Goal: Task Accomplishment & Management: Manage account settings

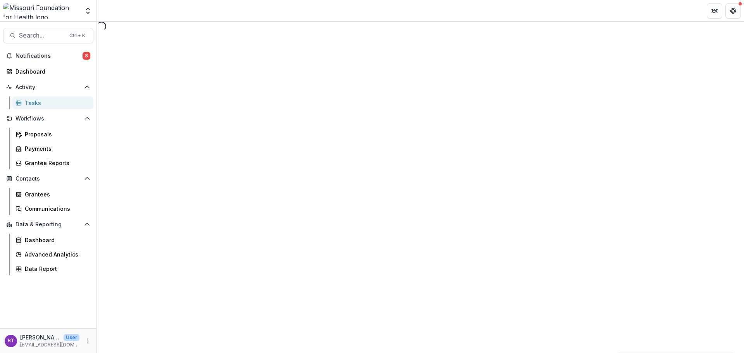
select select "********"
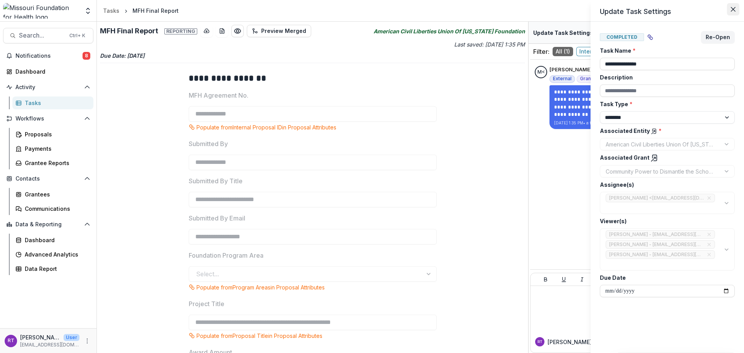
click at [732, 15] on button "Close" at bounding box center [733, 9] width 12 height 12
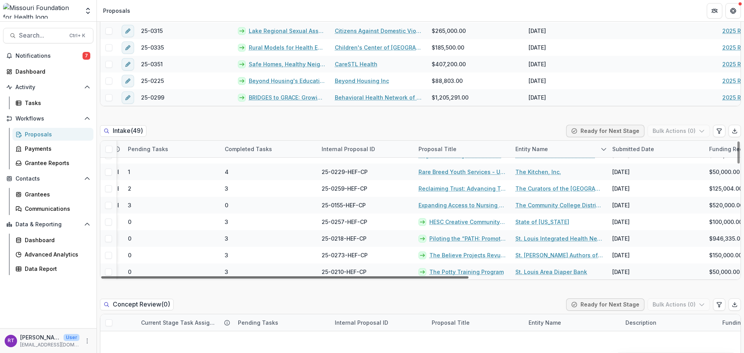
scroll to position [78, 0]
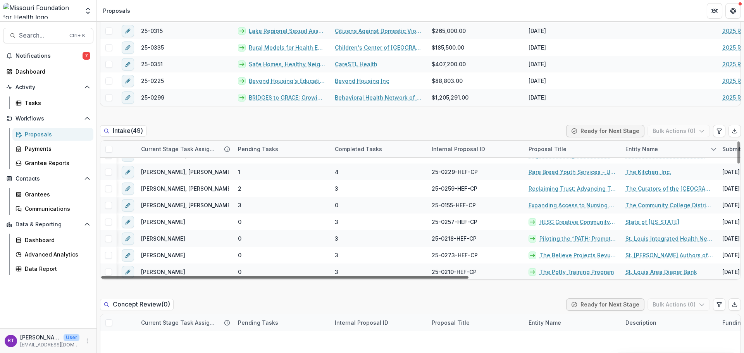
drag, startPoint x: 396, startPoint y: 278, endPoint x: 295, endPoint y: 276, distance: 100.8
click at [295, 276] on div at bounding box center [285, 277] width 368 height 2
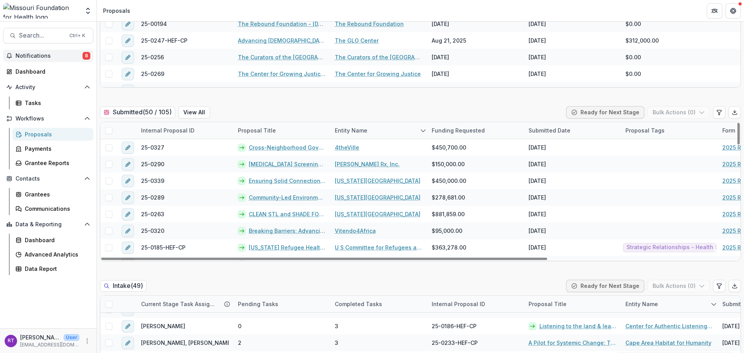
scroll to position [0, 0]
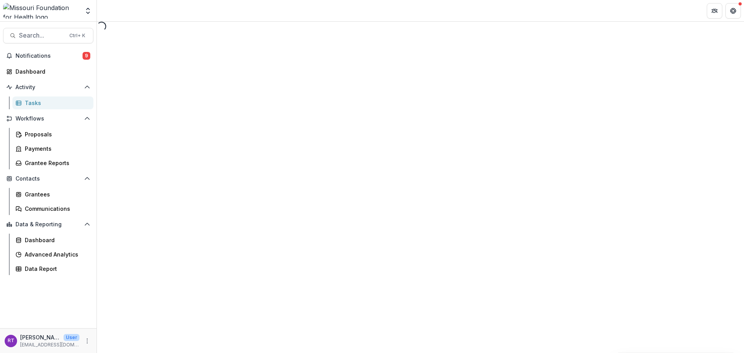
select select "********"
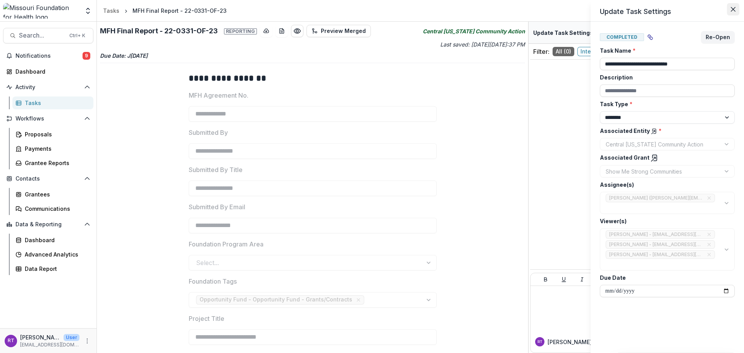
click at [731, 9] on icon "Close" at bounding box center [733, 9] width 5 height 5
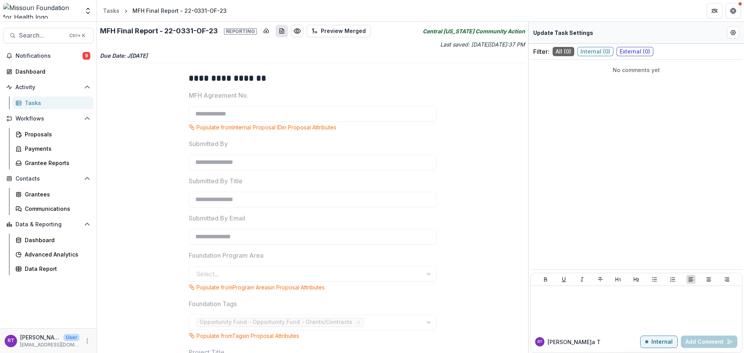
click at [279, 35] on button "download-word-button" at bounding box center [282, 31] width 12 height 12
click at [324, 17] on header "Tasks MFH Final Report - 22-0331-OF-23" at bounding box center [420, 10] width 647 height 21
click at [737, 11] on button "Get Help" at bounding box center [734, 11] width 16 height 16
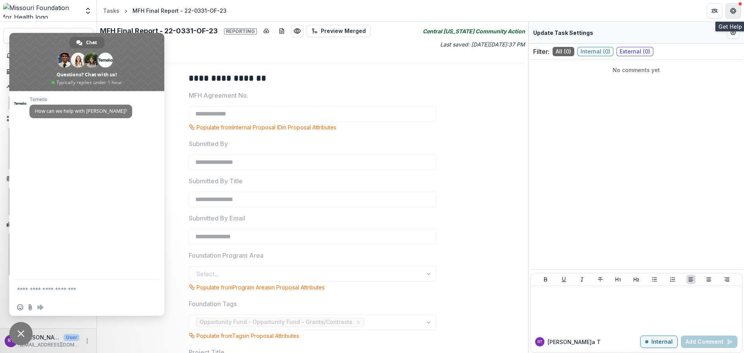
click at [731, 10] on icon "Get Help" at bounding box center [733, 11] width 6 height 6
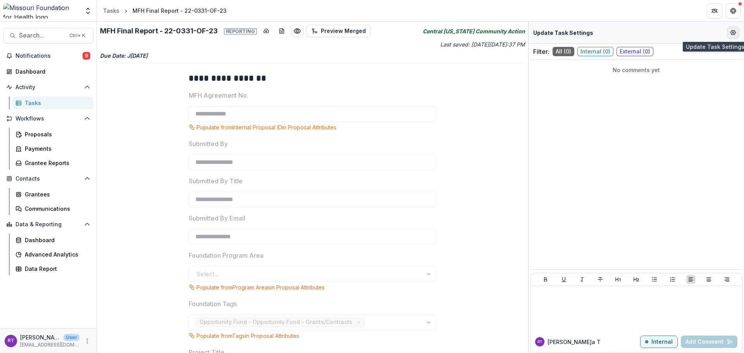
click at [737, 34] on button "Edit Form Settings" at bounding box center [733, 32] width 12 height 12
select select "********"
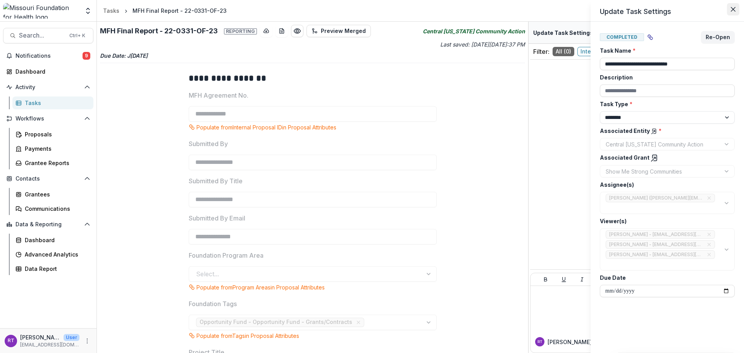
click at [735, 11] on icon "Close" at bounding box center [733, 9] width 5 height 5
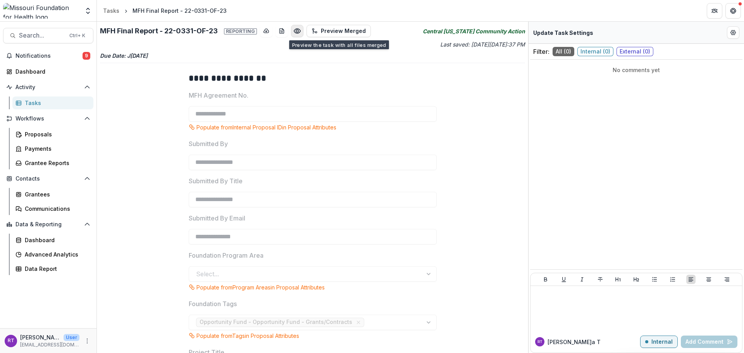
click at [296, 32] on circle "Preview cf380b96-7062-4cbf-ae02-481ca42b107d.pdf" at bounding box center [297, 31] width 2 height 2
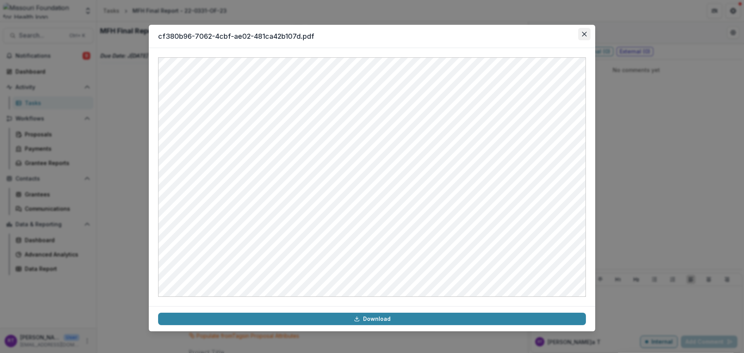
click at [584, 38] on button "Close" at bounding box center [584, 34] width 12 height 12
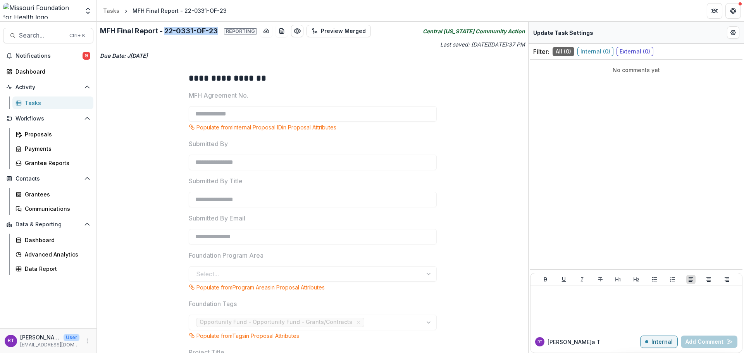
drag, startPoint x: 218, startPoint y: 32, endPoint x: 165, endPoint y: 27, distance: 53.0
click at [165, 27] on h2 "MFH Final Report - 22-0331-OF-23 Reporting" at bounding box center [178, 31] width 157 height 9
copy h2 "22-0331-OF-23"
click at [45, 36] on span "Search..." at bounding box center [42, 35] width 46 height 7
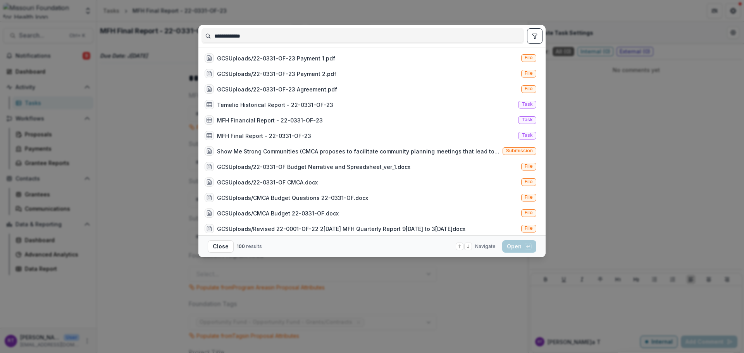
type input "**********"
click at [534, 38] on icon "toggle filters" at bounding box center [535, 36] width 6 height 6
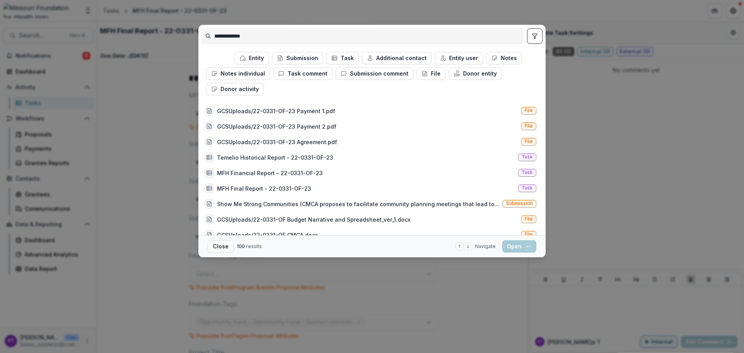
click at [230, 55] on button "All" at bounding box center [218, 58] width 25 height 12
click at [251, 60] on button "Entity" at bounding box center [252, 58] width 35 height 12
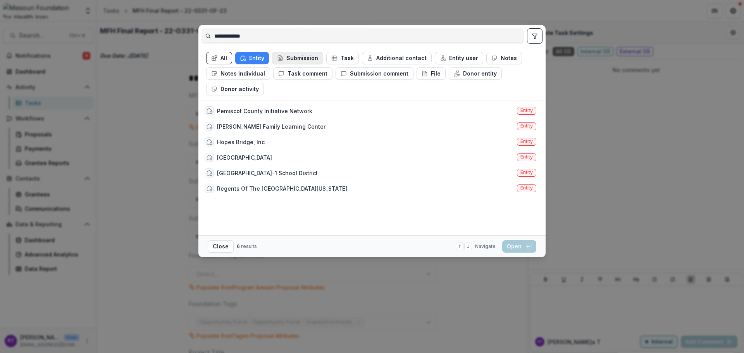
click at [285, 55] on button "Submission" at bounding box center [297, 58] width 51 height 12
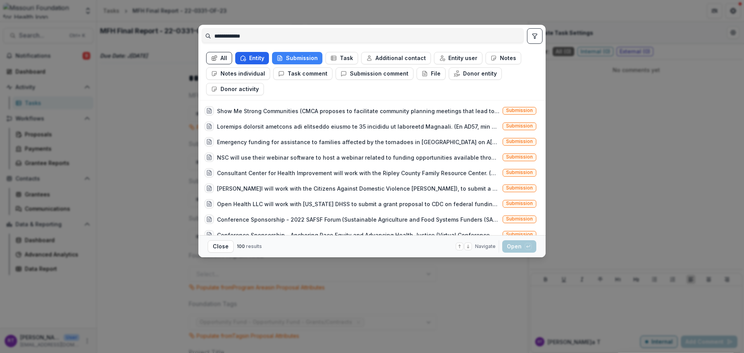
click at [262, 57] on button "Entity" at bounding box center [252, 58] width 34 height 12
click at [307, 14] on div "**********" at bounding box center [372, 176] width 744 height 353
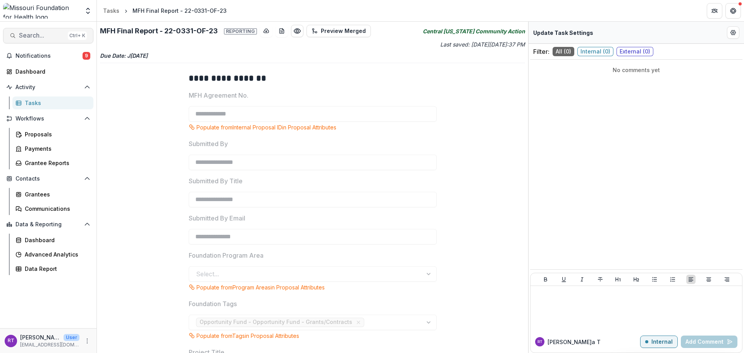
click at [35, 36] on span "Search..." at bounding box center [42, 35] width 46 height 7
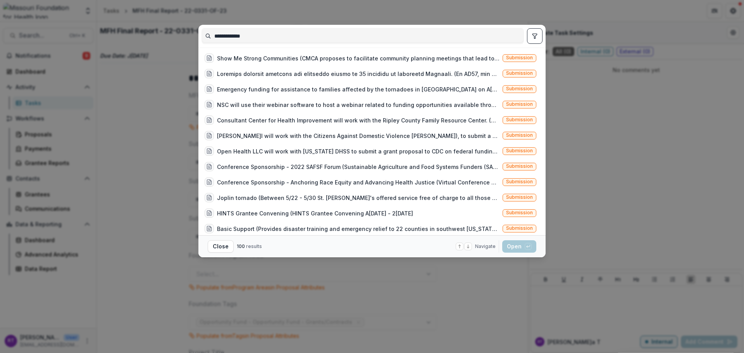
drag, startPoint x: 304, startPoint y: 36, endPoint x: 184, endPoint y: 28, distance: 120.4
click at [184, 28] on div "**********" at bounding box center [372, 176] width 744 height 353
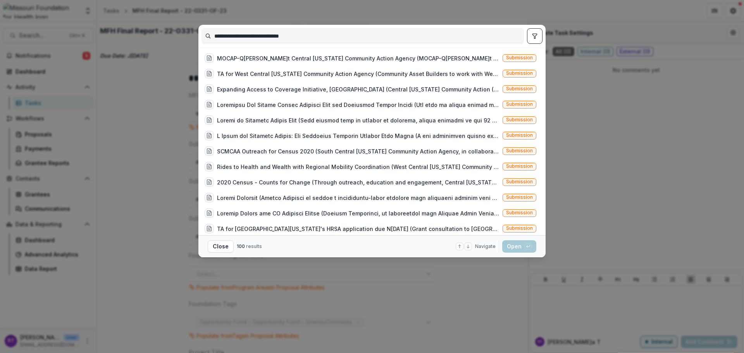
type input "**********"
click at [532, 32] on button "toggle filters" at bounding box center [535, 36] width 16 height 16
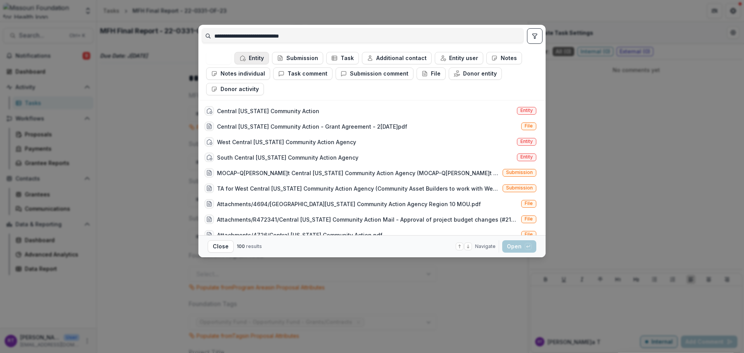
click at [256, 59] on button "Entity" at bounding box center [252, 58] width 35 height 12
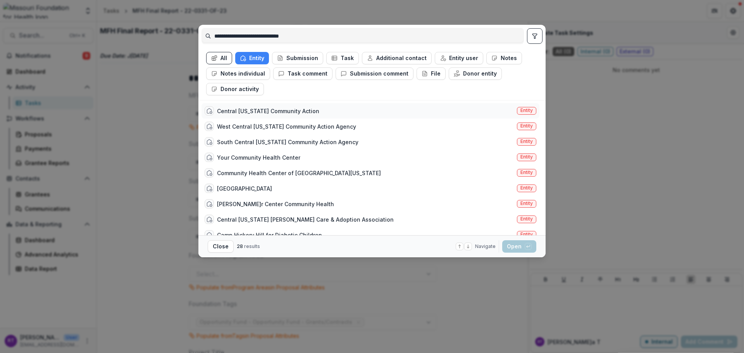
click at [497, 110] on div "Central Missouri Community Action Entity" at bounding box center [371, 111] width 338 height 16
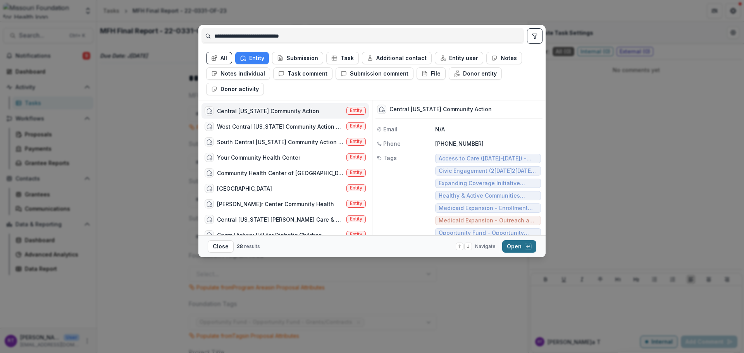
click at [518, 248] on button "Open with enter key" at bounding box center [519, 246] width 34 height 12
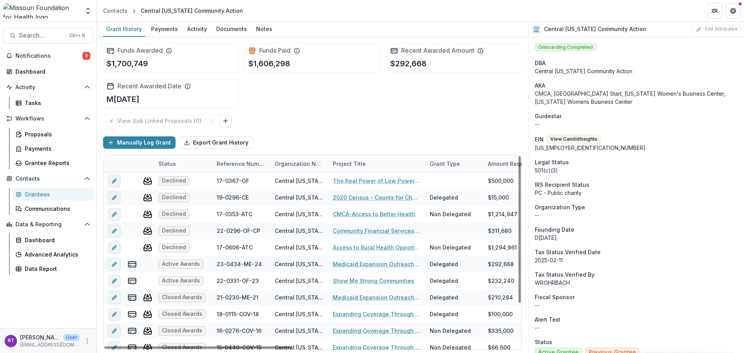
click at [176, 164] on div "Status" at bounding box center [167, 164] width 27 height 8
click at [191, 209] on span "Sort Descending" at bounding box center [191, 211] width 45 height 7
click at [312, 128] on div "View Sub Linked Proposals ( 0 ) Manually Log Grant Export Grant History Status …" at bounding box center [312, 232] width 419 height 235
click at [162, 165] on div "Status" at bounding box center [167, 164] width 27 height 8
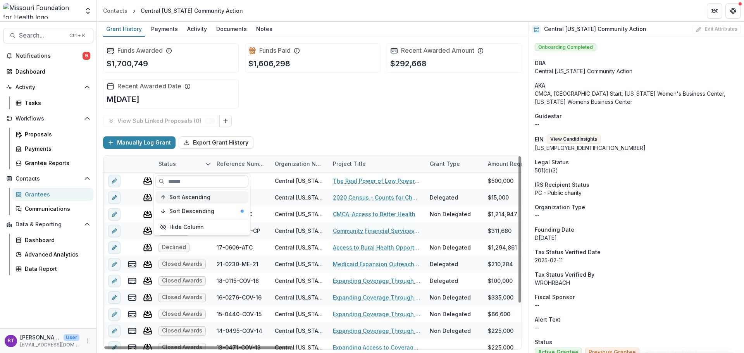
click at [196, 200] on span "Sort Ascending" at bounding box center [189, 197] width 41 height 7
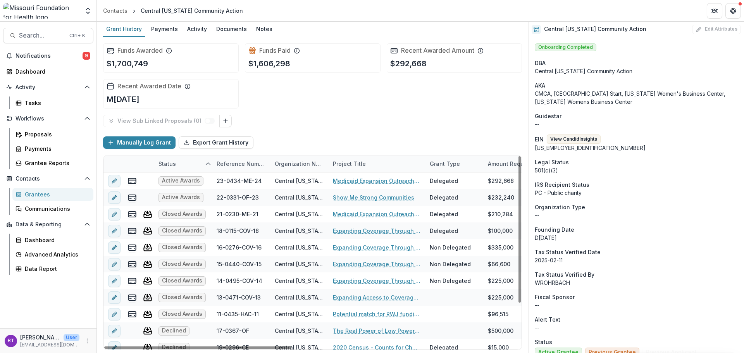
click at [343, 136] on div "Manually Log Grant Export Grant History" at bounding box center [312, 142] width 419 height 25
click at [345, 199] on link "Show Me Strong Communities" at bounding box center [373, 197] width 81 height 8
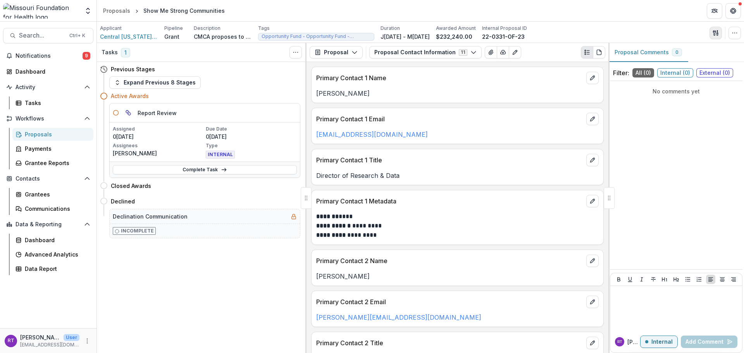
click at [714, 35] on icon "button" at bounding box center [716, 33] width 6 height 6
click at [690, 65] on button "Proposal Files" at bounding box center [678, 63] width 83 height 13
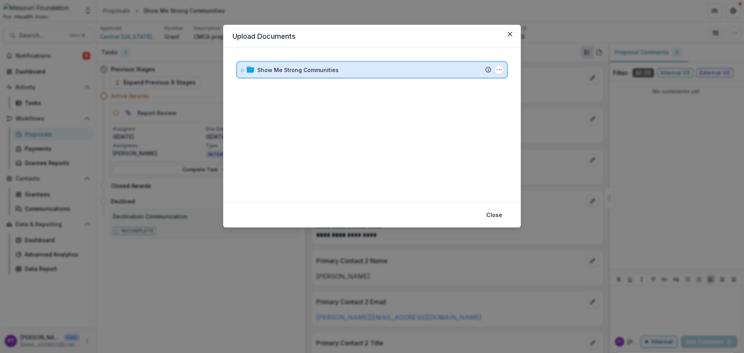
click at [245, 71] on div at bounding box center [247, 70] width 14 height 8
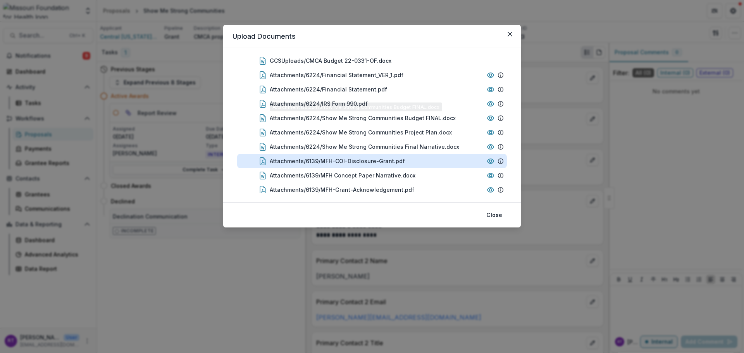
scroll to position [138, 0]
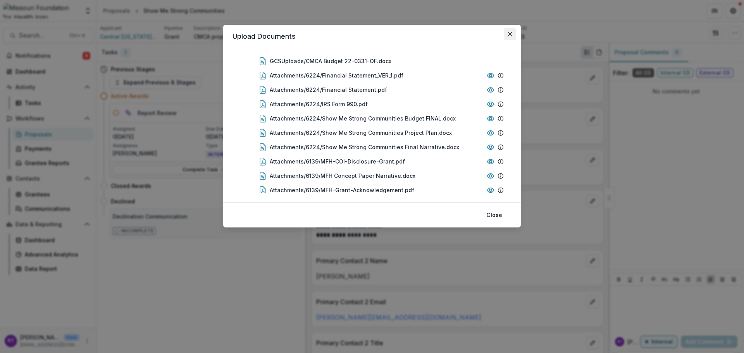
click at [511, 31] on button "Close" at bounding box center [510, 34] width 12 height 12
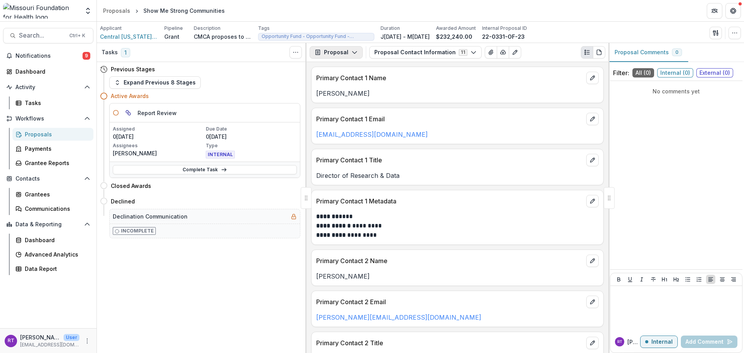
click at [325, 48] on button "Proposal" at bounding box center [336, 52] width 53 height 12
click at [353, 93] on div "Reports" at bounding box center [360, 95] width 71 height 8
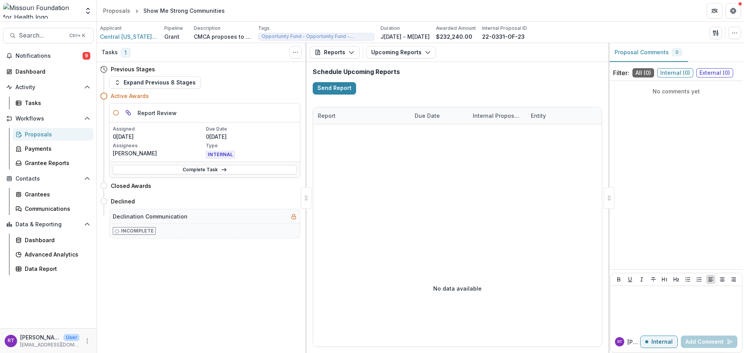
click at [140, 94] on h4 "Active Awards" at bounding box center [130, 96] width 38 height 8
click at [147, 80] on button "Expand Previous 8 Stages" at bounding box center [154, 82] width 91 height 12
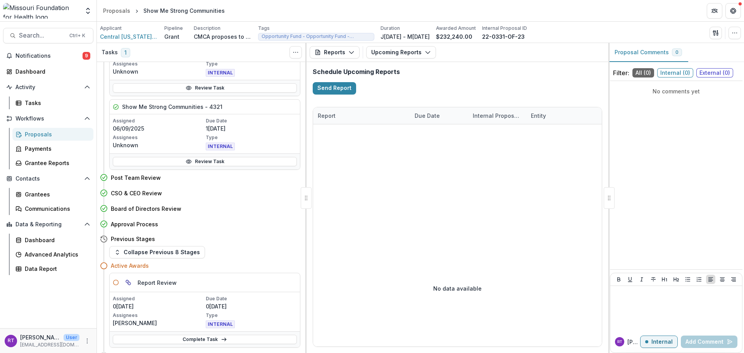
scroll to position [448, 0]
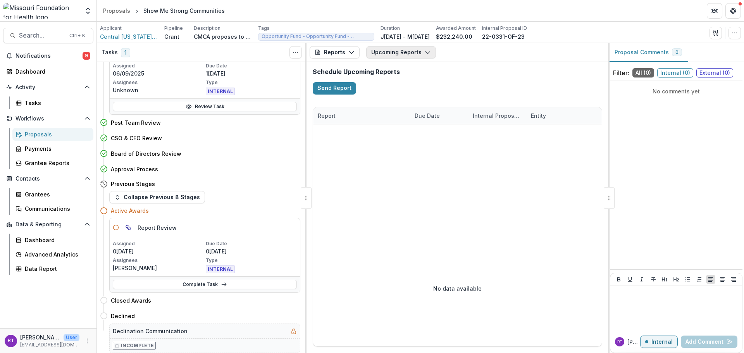
click at [387, 53] on button "Upcoming Reports" at bounding box center [401, 52] width 70 height 12
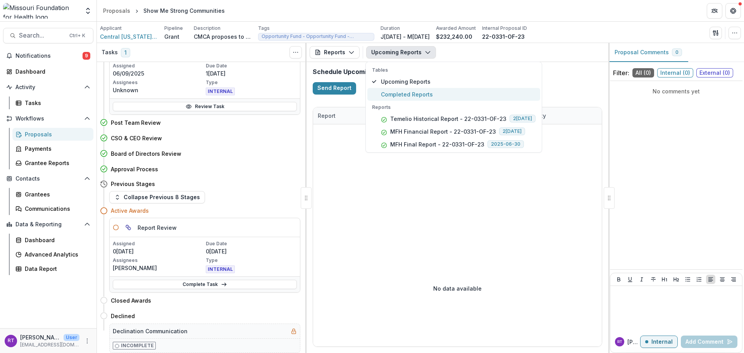
click at [392, 97] on span "Completed Reports" at bounding box center [458, 94] width 155 height 8
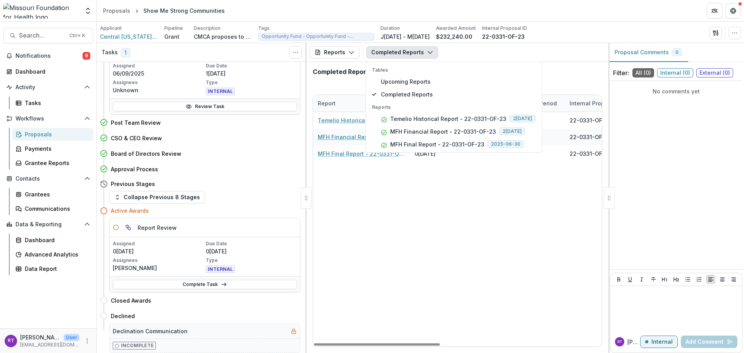
click at [553, 64] on div "Completed Reports" at bounding box center [458, 75] width 302 height 26
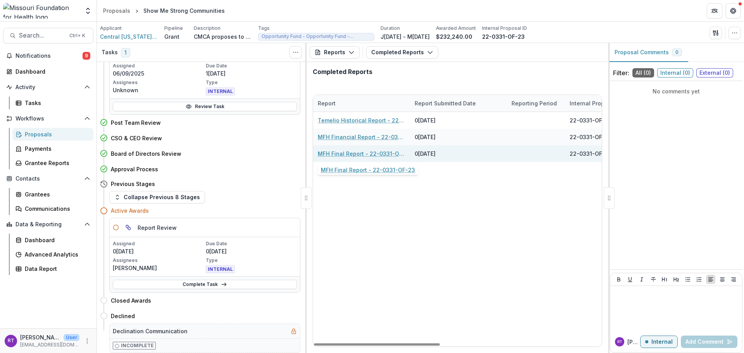
click at [375, 155] on link "MFH Final Report - 22-0331-OF-23" at bounding box center [362, 154] width 88 height 8
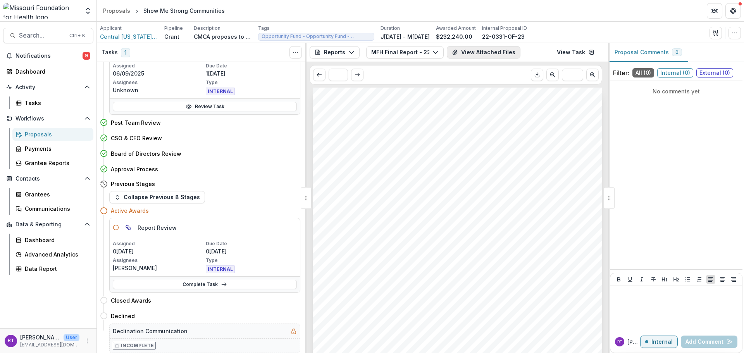
click at [470, 52] on button "View Attached Files" at bounding box center [484, 52] width 74 height 12
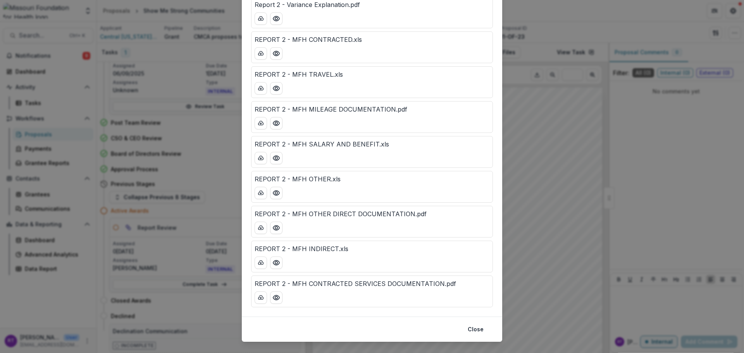
scroll to position [144, 0]
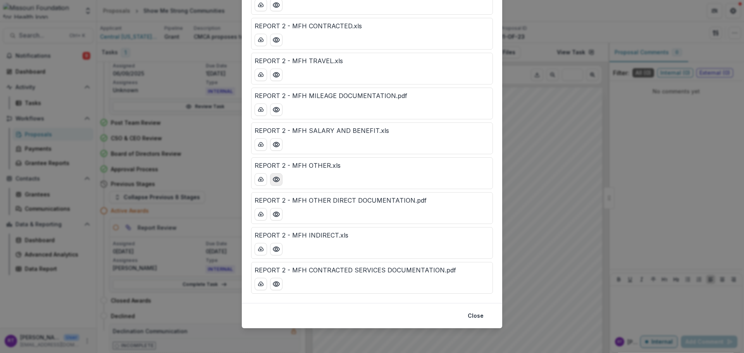
click at [275, 179] on icon "Preview REPORT 2 - MFH OTHER.xls" at bounding box center [277, 180] width 8 height 8
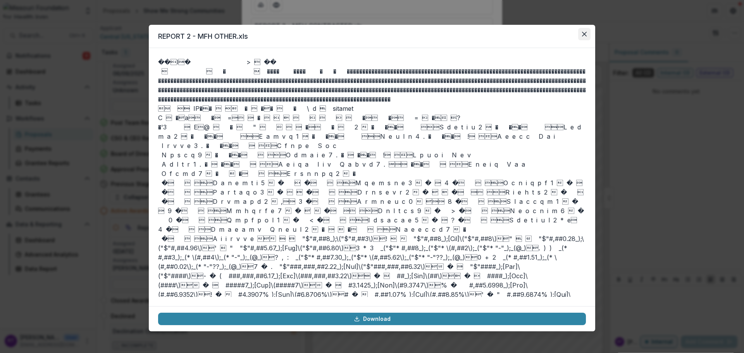
click at [582, 32] on icon "Close" at bounding box center [584, 34] width 5 height 5
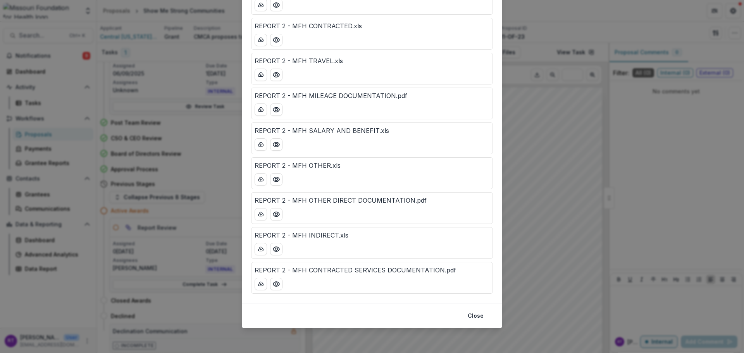
click at [533, 110] on div "Attached Files REPORT 2 - MFH EARNED REVENUE.xls REPORT 2 - FINANCIAL REPORT.xl…" at bounding box center [372, 176] width 744 height 353
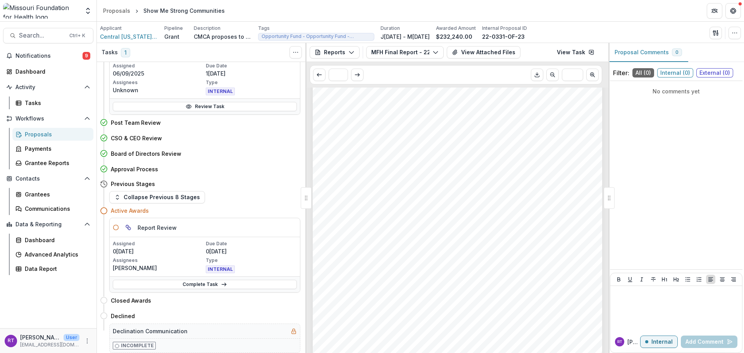
scroll to position [0, 0]
click at [572, 52] on link "View Task" at bounding box center [575, 52] width 47 height 12
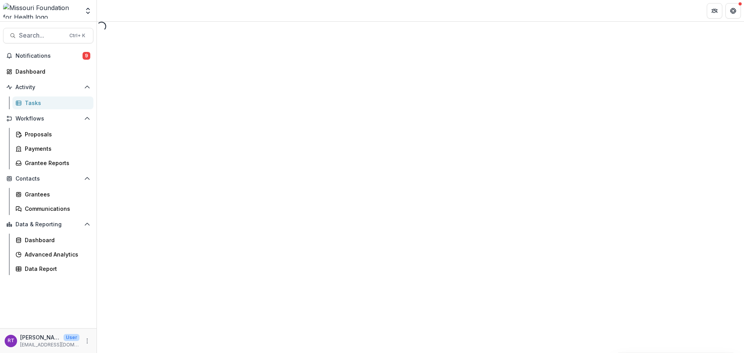
select select "********"
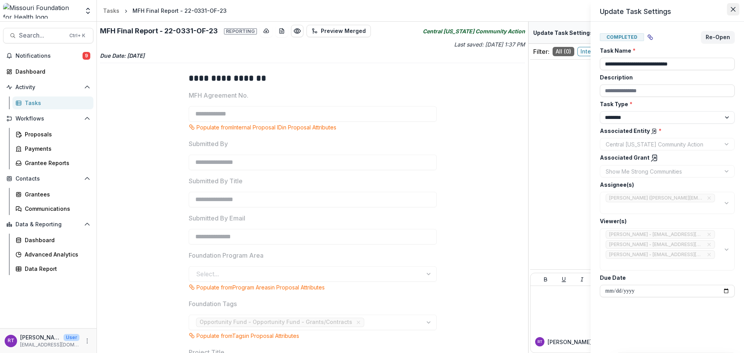
click at [729, 11] on button "Close" at bounding box center [733, 9] width 12 height 12
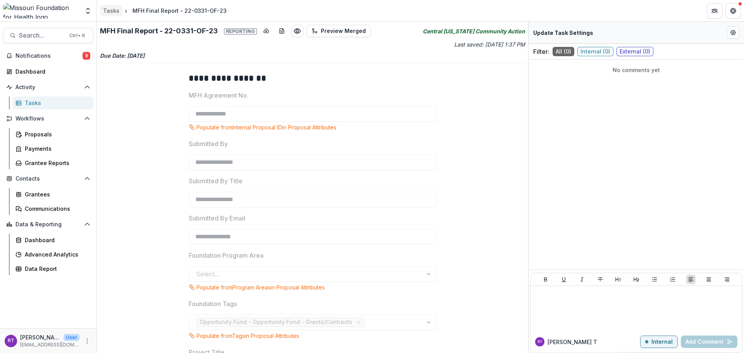
click at [106, 11] on div "Tasks" at bounding box center [111, 11] width 16 height 8
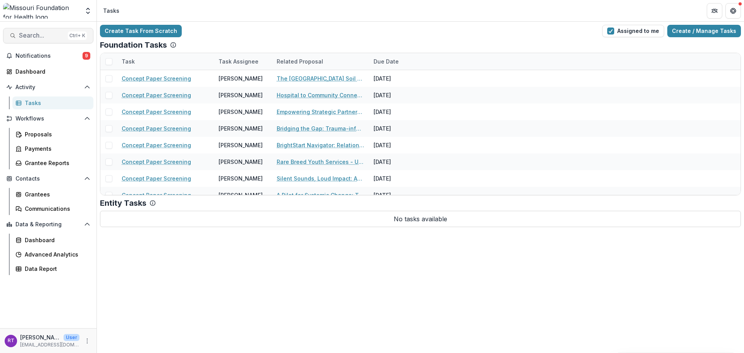
click at [46, 33] on span "Search..." at bounding box center [42, 35] width 46 height 7
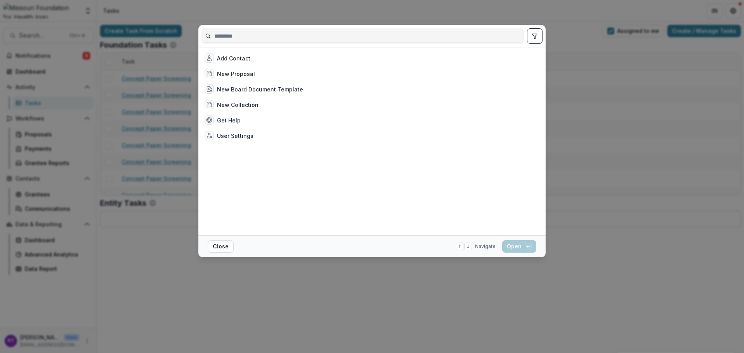
select select "********"
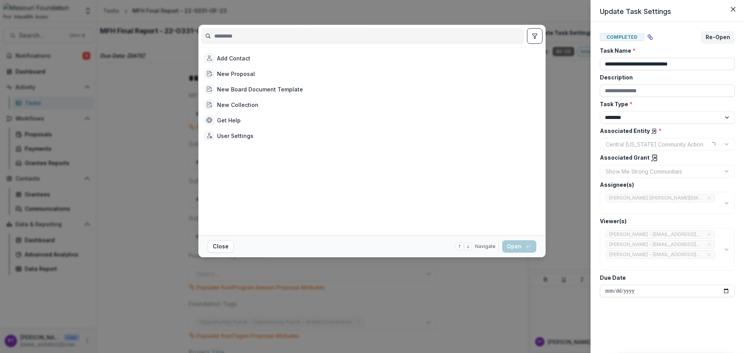
click at [526, 19] on div "**********" at bounding box center [372, 176] width 744 height 353
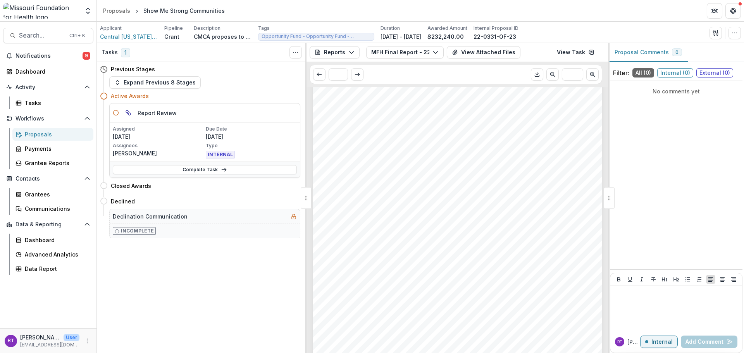
scroll to position [39, 0]
click at [411, 52] on button "MFH Final Report - 22-0331-OF-23" at bounding box center [405, 52] width 78 height 12
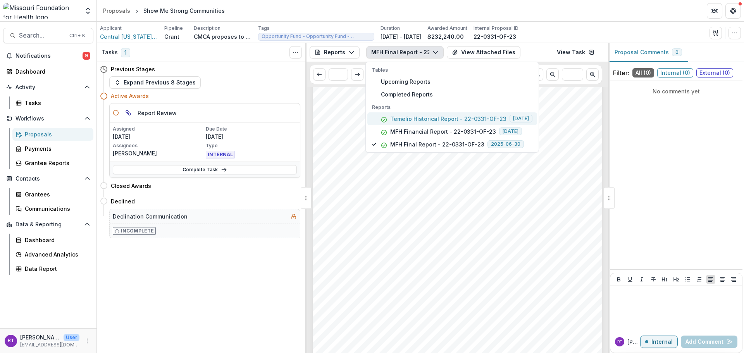
click at [430, 118] on p "Temelio Historical Report - 22-0331-OF-23" at bounding box center [448, 119] width 116 height 8
click at [632, 27] on div "Applicant Central Missouri Community Action Pipeline Grant Description CMCA pro…" at bounding box center [420, 33] width 641 height 16
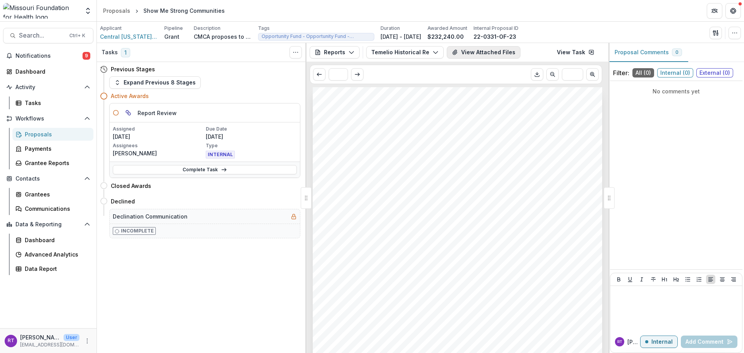
click at [454, 57] on button "View Attached Files" at bounding box center [484, 52] width 74 height 12
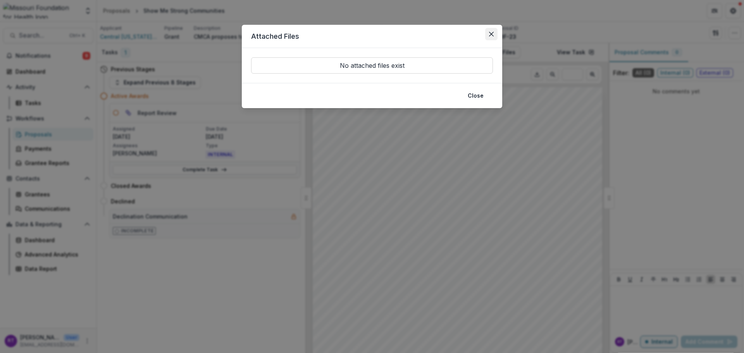
click at [488, 35] on button "Close" at bounding box center [491, 34] width 12 height 12
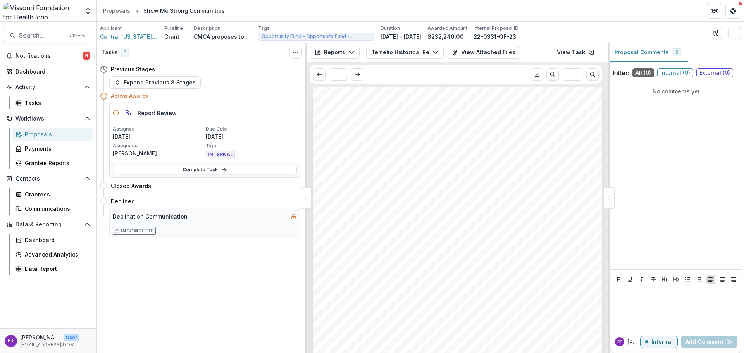
drag, startPoint x: 341, startPoint y: 53, endPoint x: 392, endPoint y: 68, distance: 52.5
click at [392, 68] on div "Reports Proposal Payments Reports Grant Agreements Board Summaries Bank Details…" at bounding box center [458, 198] width 302 height 310
click at [414, 55] on button "Temelio Historical Report - 22-0331-OF-23" at bounding box center [405, 52] width 78 height 12
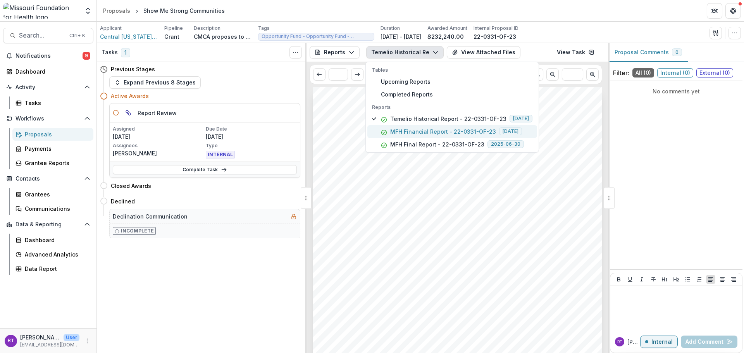
click at [448, 135] on p "MFH Financial Report - 22-0331-OF-23" at bounding box center [443, 132] width 106 height 8
click at [521, 238] on div "Submission Responses Schedule Date 6/15/2024 Done Date 6/27/2024 Type Return of…" at bounding box center [458, 292] width 290 height 410
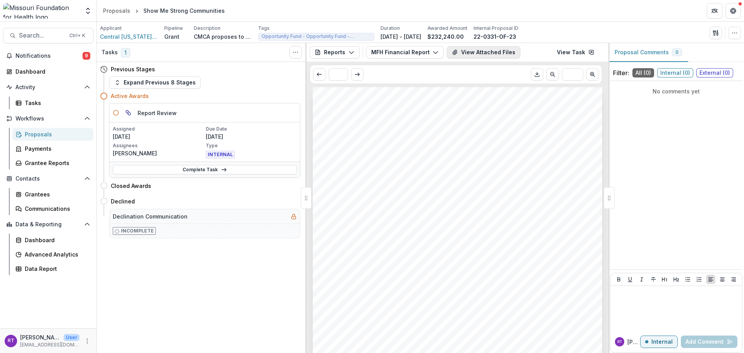
click at [465, 52] on button "View Attached Files" at bounding box center [484, 52] width 74 height 12
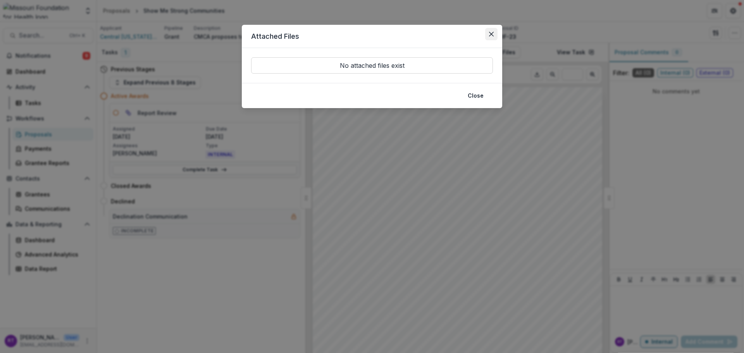
click at [490, 34] on icon "Close" at bounding box center [491, 34] width 5 height 5
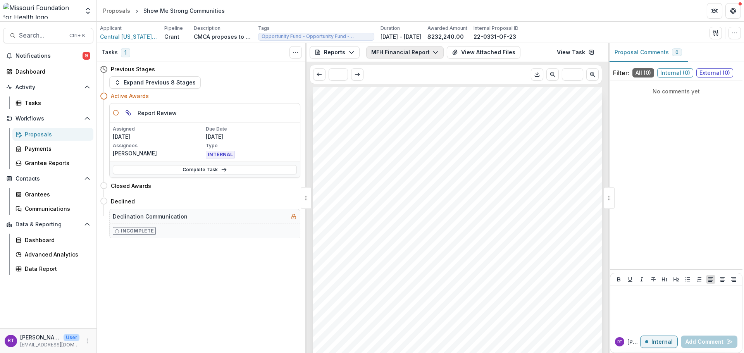
click at [412, 58] on button "MFH Financial Report - 22-0331-OF-23" at bounding box center [405, 52] width 78 height 12
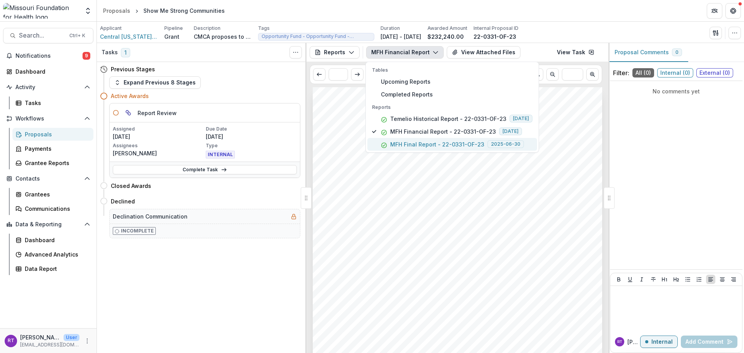
click at [401, 148] on p "MFH Final Report - 22-0331-OF-23" at bounding box center [437, 144] width 94 height 8
click at [563, 187] on div "Submission Responses Award Information MFH Agreement No. 22-0331-OF-23 Submitte…" at bounding box center [458, 292] width 290 height 410
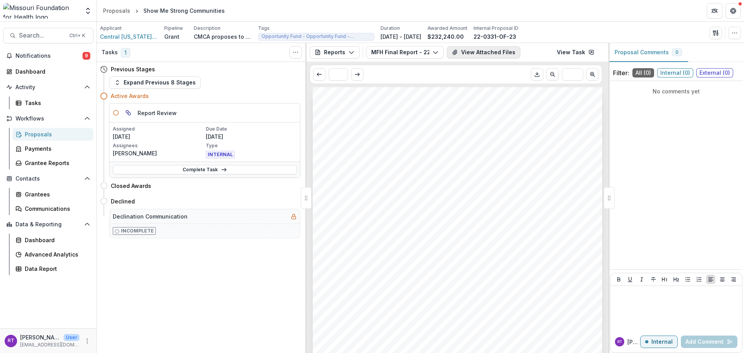
click at [473, 53] on button "View Attached Files" at bounding box center [484, 52] width 74 height 12
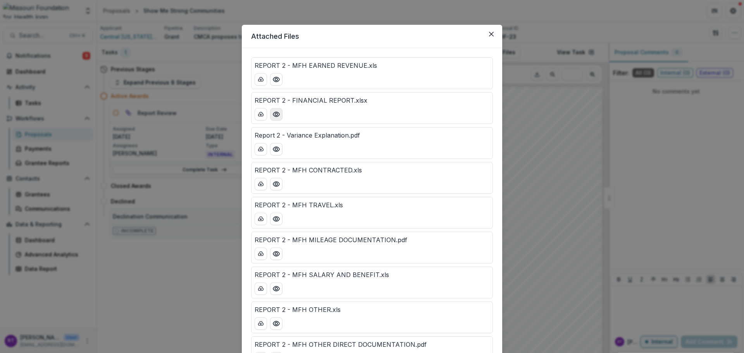
click at [276, 116] on icon "Preview REPORT 2 - FINANCIAL REPORT.xlsx" at bounding box center [277, 114] width 8 height 8
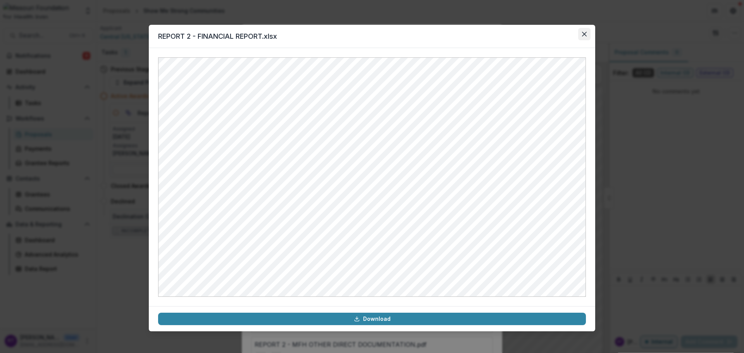
click at [586, 35] on icon "Close" at bounding box center [584, 34] width 5 height 5
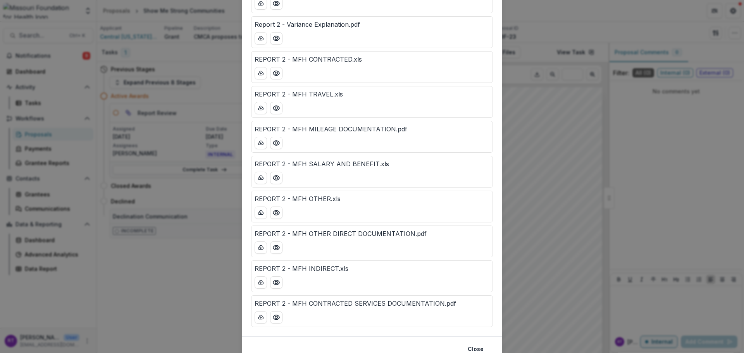
scroll to position [116, 0]
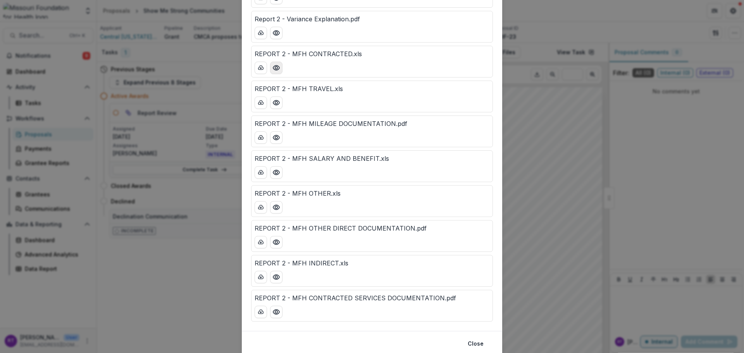
click at [274, 66] on icon "Preview REPORT 2 - MFH CONTRACTED.xls" at bounding box center [276, 68] width 6 height 5
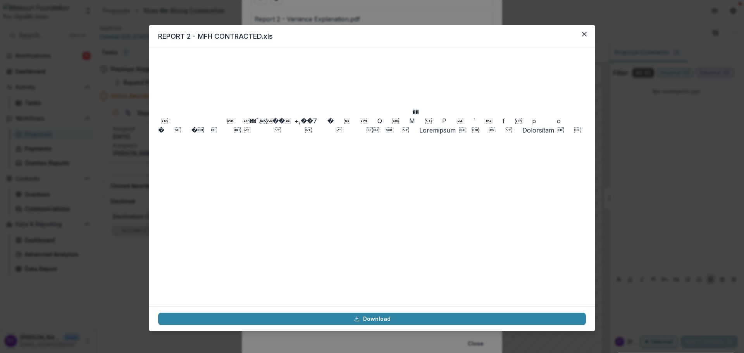
scroll to position [3412, 0]
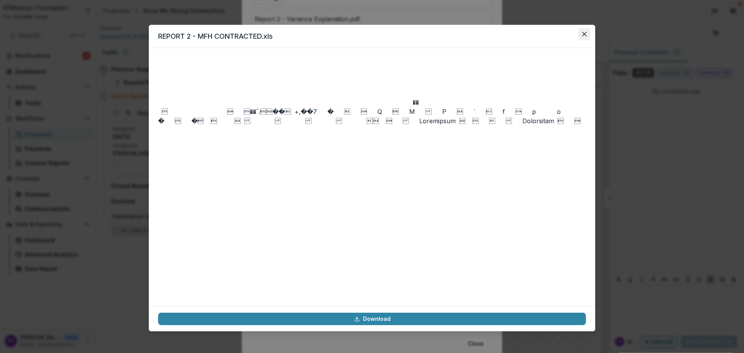
click at [582, 31] on button "Close" at bounding box center [584, 34] width 12 height 12
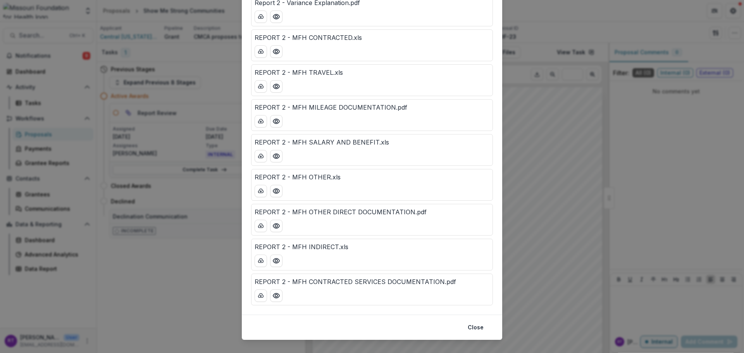
scroll to position [144, 0]
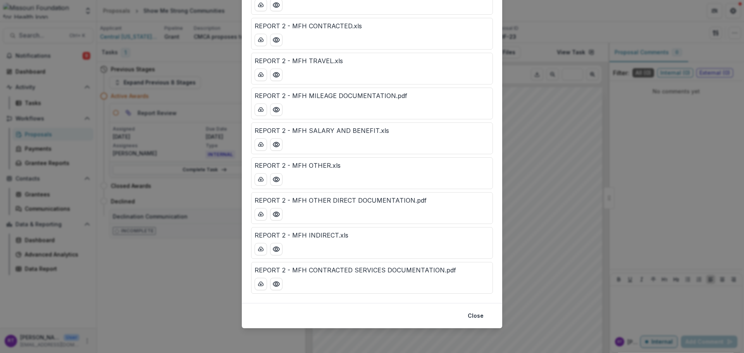
click at [548, 22] on div "Attached Files REPORT 2 - MFH EARNED REVENUE.xls REPORT 2 - FINANCIAL REPORT.xl…" at bounding box center [372, 176] width 744 height 353
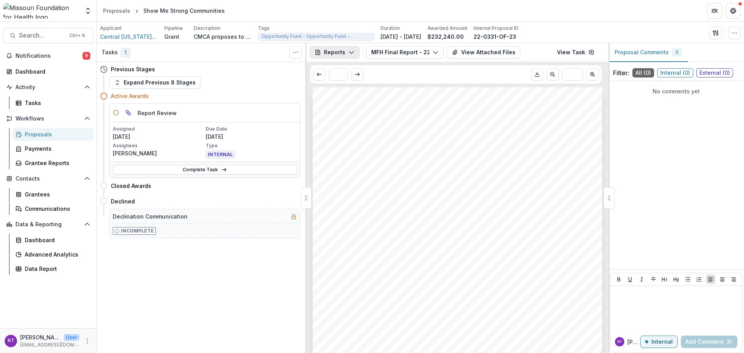
click at [347, 54] on button "Reports" at bounding box center [335, 52] width 50 height 12
click at [371, 71] on div "Proposal" at bounding box center [360, 70] width 71 height 8
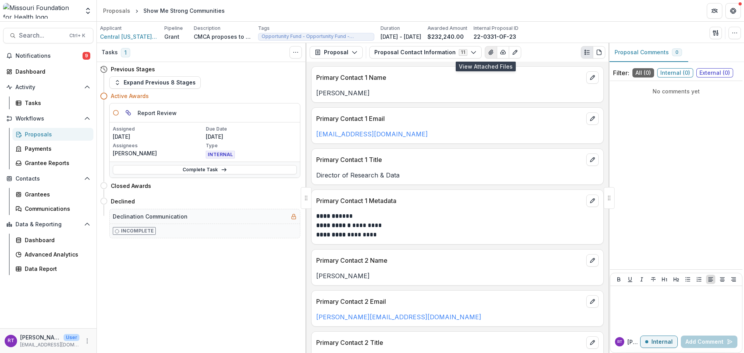
click at [489, 53] on icon "View Attached Files" at bounding box center [491, 52] width 4 height 5
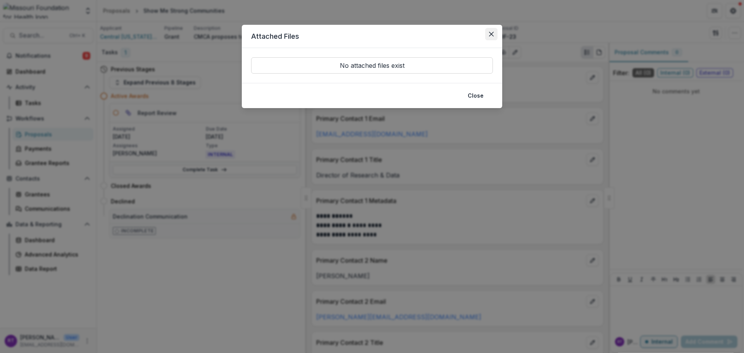
click at [495, 31] on button "Close" at bounding box center [491, 34] width 12 height 12
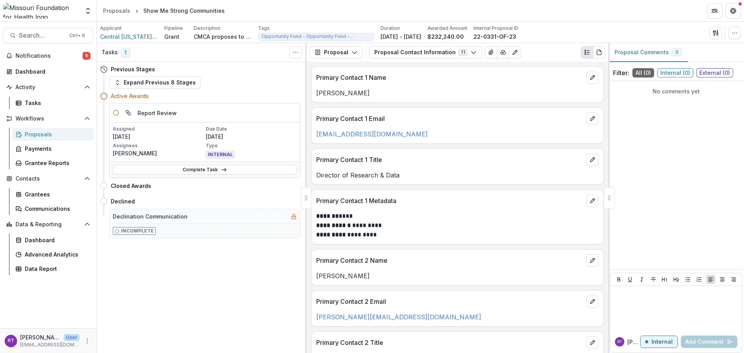
click at [464, 33] on p "$232,240.00" at bounding box center [446, 37] width 36 height 8
click at [396, 52] on button "Proposal Contact Information 11" at bounding box center [425, 52] width 112 height 12
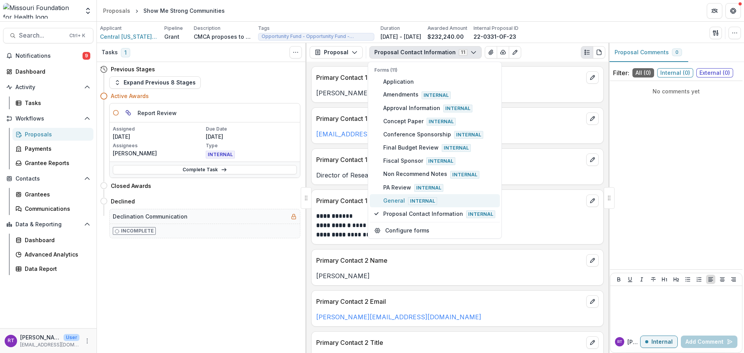
click at [434, 203] on span "General Internal" at bounding box center [439, 201] width 112 height 9
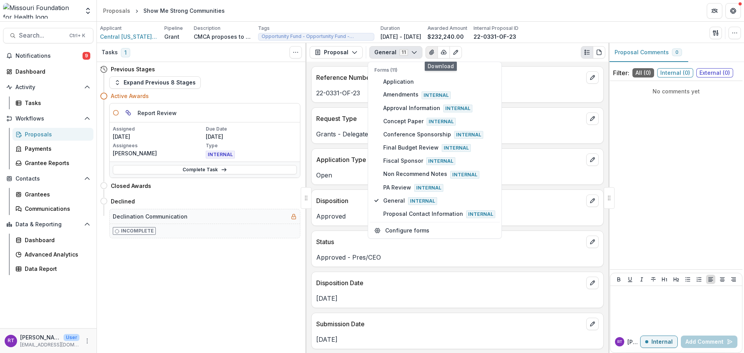
click at [429, 50] on icon "View Attached Files" at bounding box center [432, 52] width 6 height 6
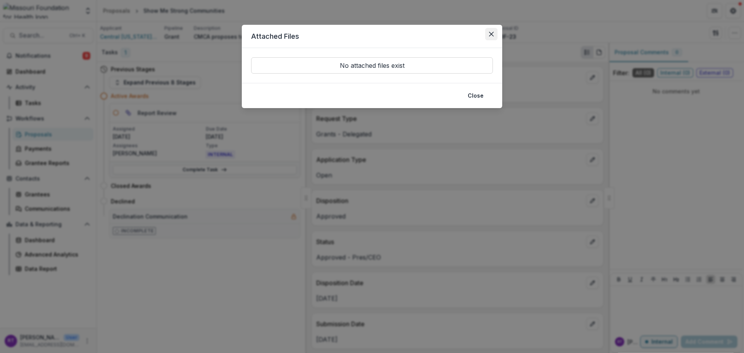
click at [492, 38] on button "Close" at bounding box center [491, 34] width 12 height 12
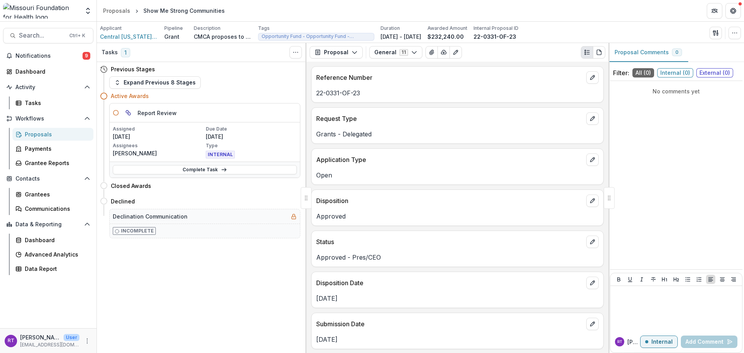
click at [395, 46] on div "Proposal Proposal Payments Reports Grant Agreements Board Summaries Bank Detail…" at bounding box center [458, 52] width 302 height 19
click at [396, 55] on button "General 11" at bounding box center [395, 52] width 53 height 12
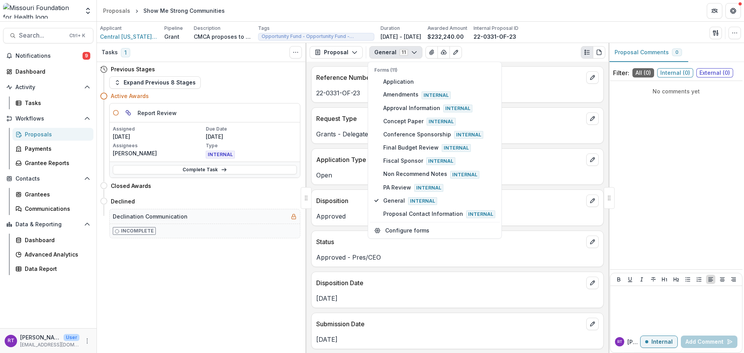
click at [603, 26] on div "Applicant Central Missouri Community Action Pipeline Grant Description CMCA pro…" at bounding box center [420, 33] width 641 height 16
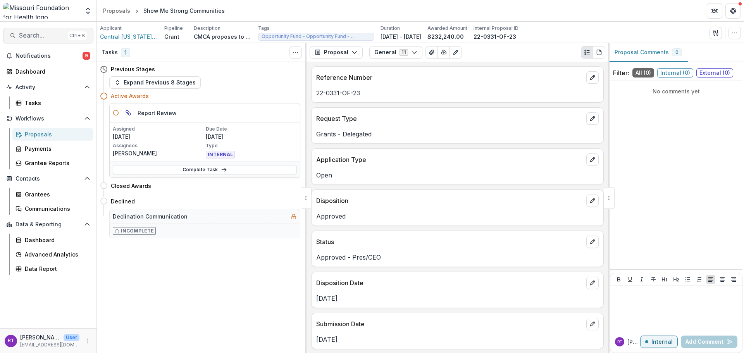
click at [17, 33] on button "Search... Ctrl + K" at bounding box center [48, 36] width 90 height 16
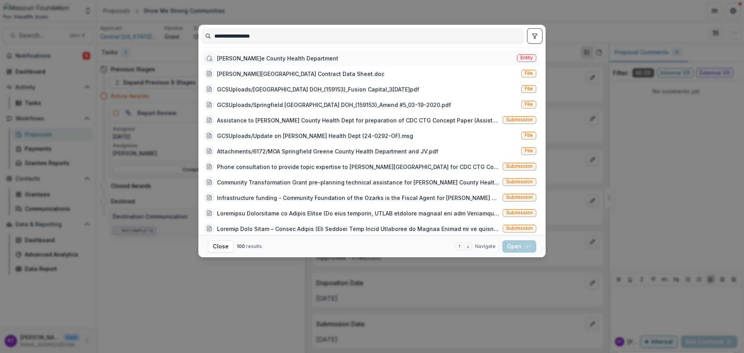
type input "**********"
click at [332, 58] on div "Springfield-Greene County Health Department" at bounding box center [277, 58] width 121 height 8
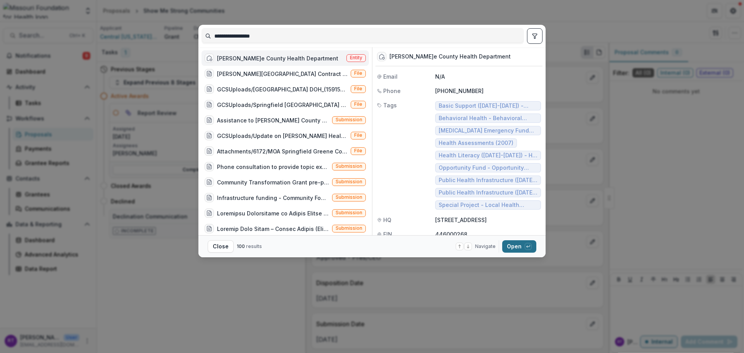
click at [520, 242] on button "Open with enter key" at bounding box center [519, 246] width 34 height 12
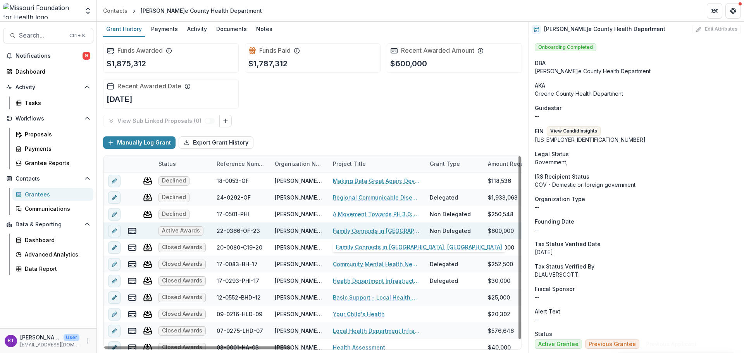
click at [404, 228] on link "Family Connects in Greene County, MO" at bounding box center [377, 231] width 88 height 8
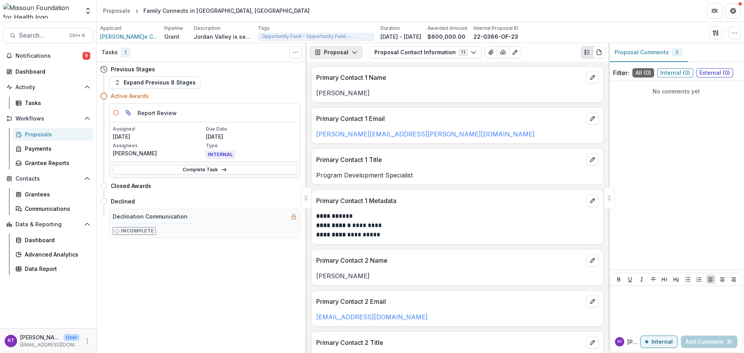
click at [357, 52] on button "Proposal" at bounding box center [336, 52] width 53 height 12
click at [358, 96] on div "Reports" at bounding box center [360, 95] width 71 height 8
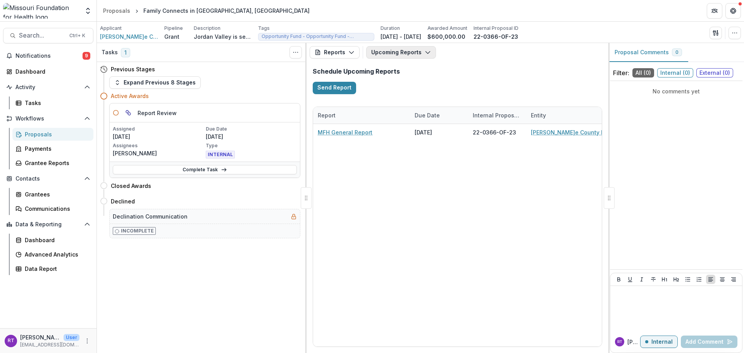
click at [408, 50] on button "Upcoming Reports" at bounding box center [401, 52] width 70 height 12
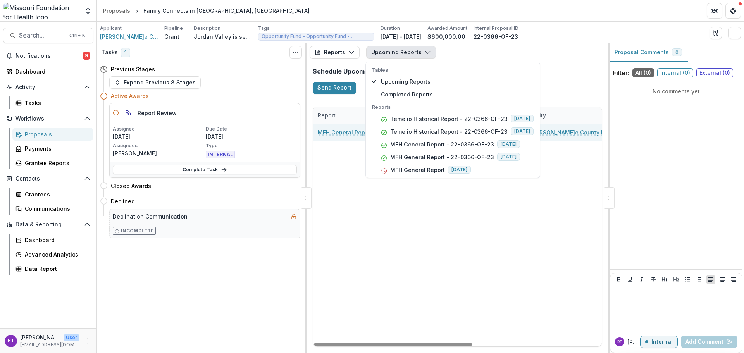
click at [337, 133] on link "MFH General Report" at bounding box center [345, 132] width 55 height 8
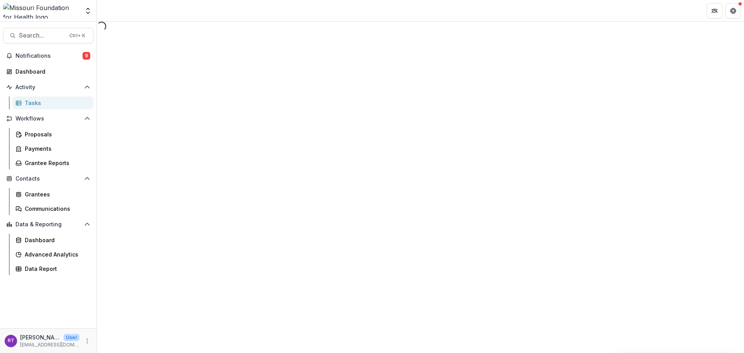
select select "********"
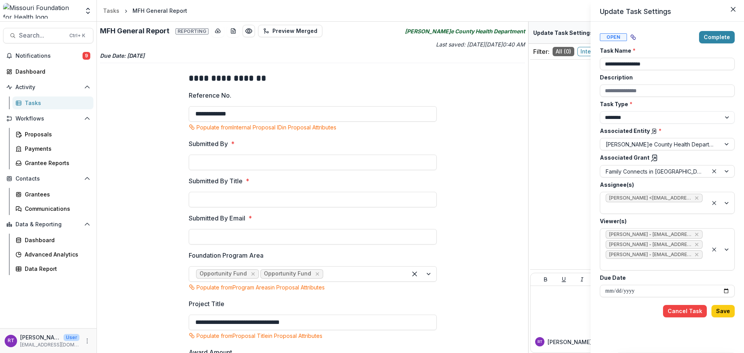
drag, startPoint x: 526, startPoint y: 120, endPoint x: 528, endPoint y: 224, distance: 104.3
click at [528, 217] on div "**********" at bounding box center [372, 176] width 744 height 353
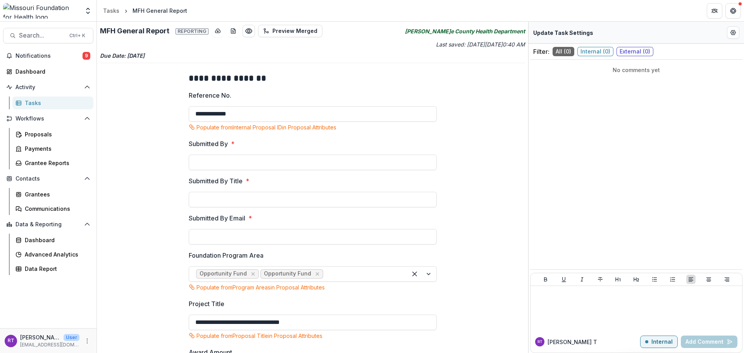
click at [524, 294] on div "**********" at bounding box center [312, 187] width 431 height 331
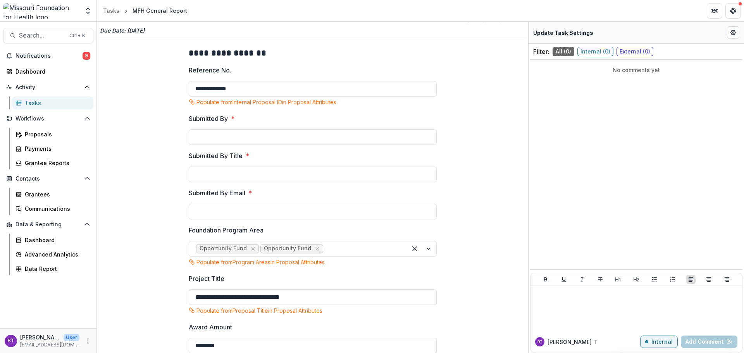
scroll to position [39, 0]
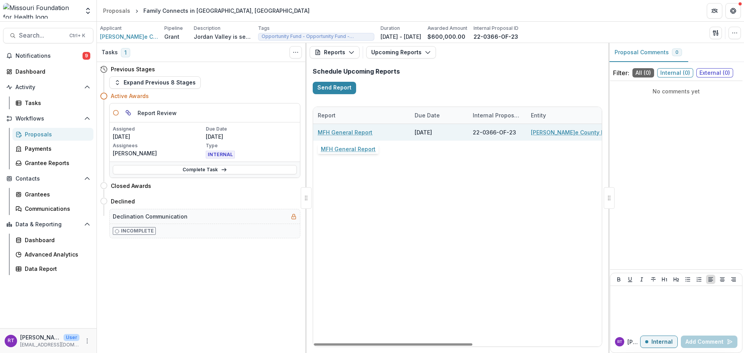
click at [342, 132] on link "MFH General Report" at bounding box center [345, 132] width 55 height 8
select select "********"
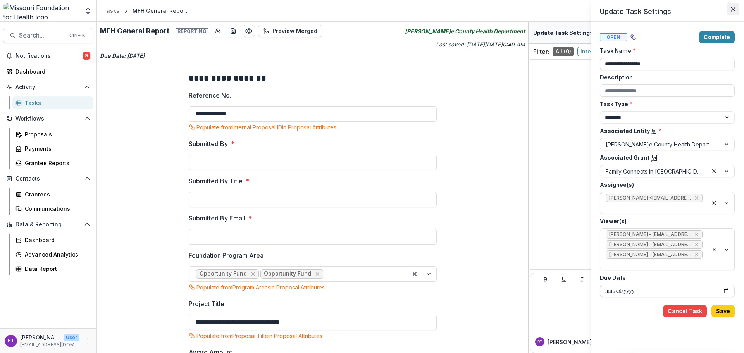
click at [733, 9] on icon "Close" at bounding box center [733, 9] width 5 height 5
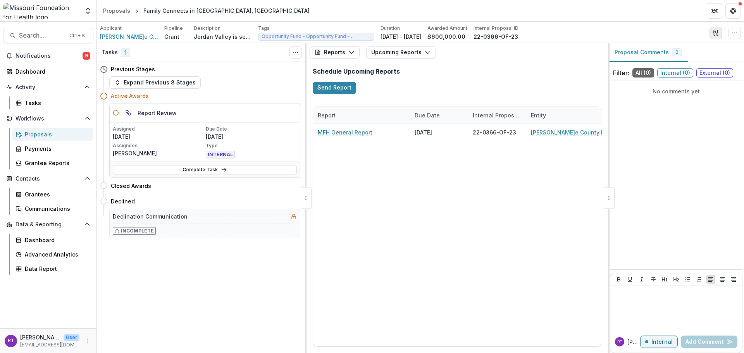
click at [713, 35] on icon "button" at bounding box center [716, 33] width 6 height 6
click at [689, 59] on button "Proposal Files" at bounding box center [678, 63] width 83 height 13
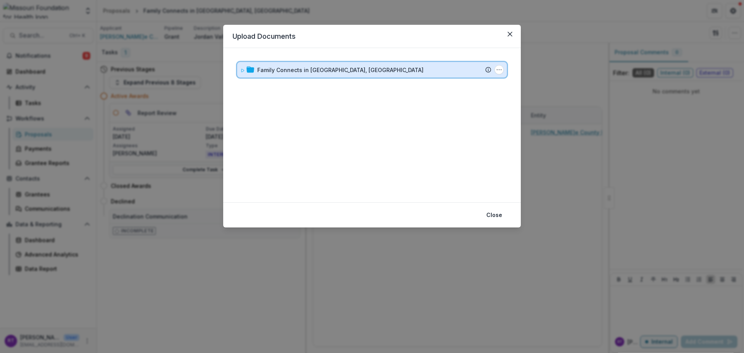
click at [242, 71] on icon at bounding box center [242, 70] width 5 height 5
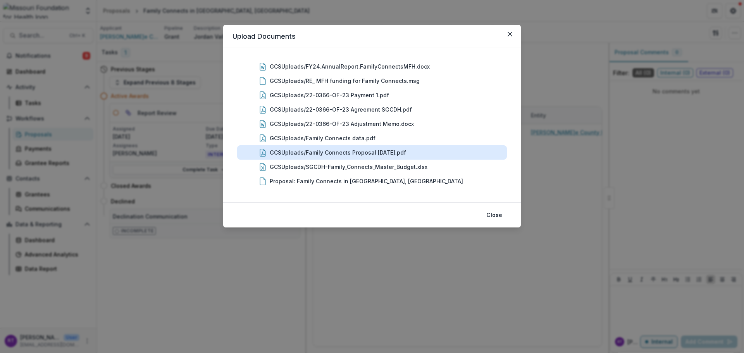
scroll to position [338, 0]
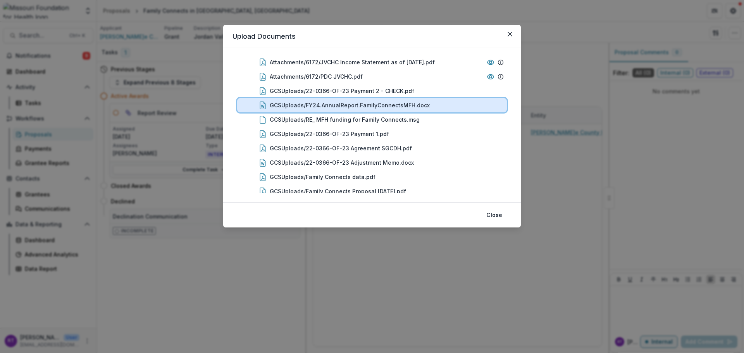
click at [447, 106] on div "GCSUploads/FY24.AnnualReport.FamilyConnectsMFH.docx" at bounding box center [387, 105] width 234 height 8
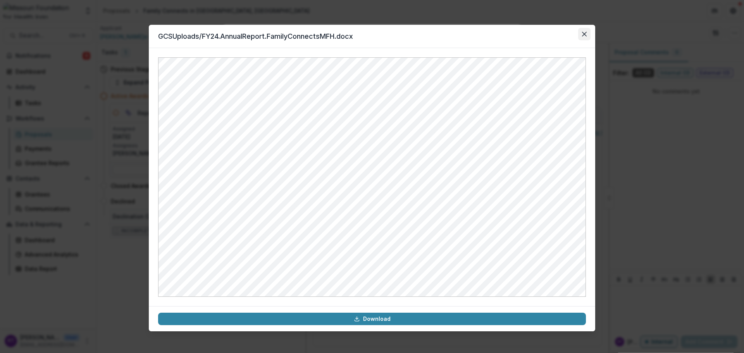
click at [582, 38] on button "Close" at bounding box center [584, 34] width 12 height 12
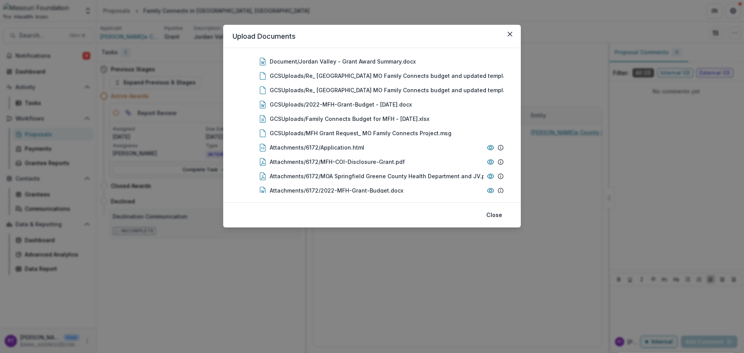
scroll to position [105, 0]
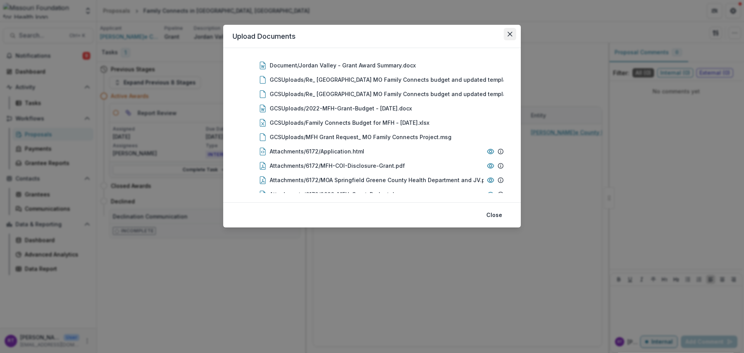
click at [511, 33] on icon "Close" at bounding box center [510, 34] width 5 height 5
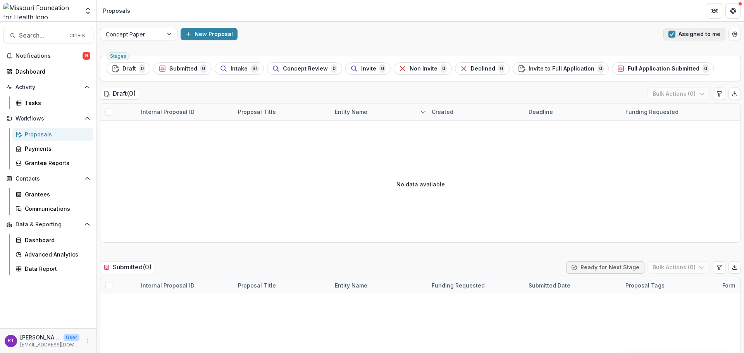
click at [672, 30] on button "Assigned to me" at bounding box center [695, 34] width 62 height 12
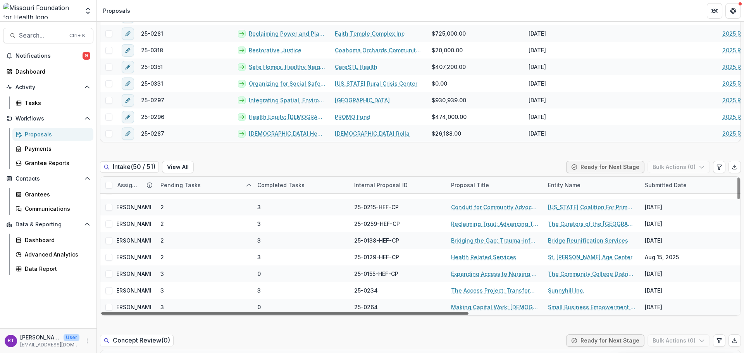
scroll to position [712, 0]
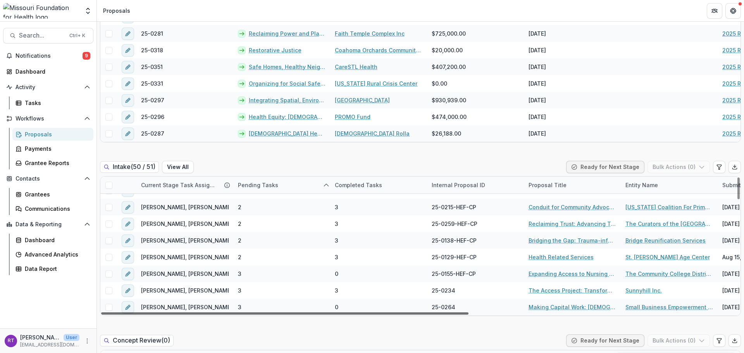
drag, startPoint x: 460, startPoint y: 313, endPoint x: 419, endPoint y: 303, distance: 42.0
click at [419, 312] on div at bounding box center [285, 313] width 368 height 2
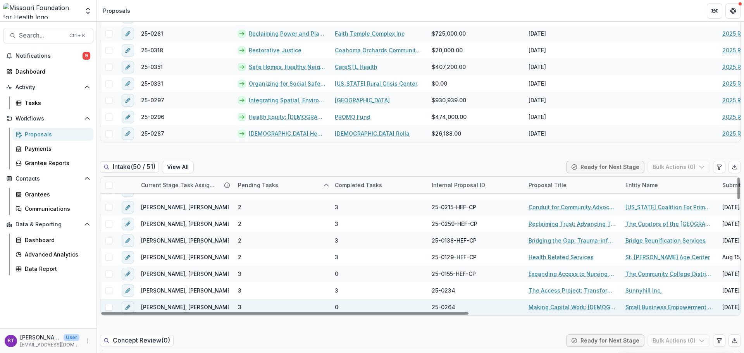
click at [602, 306] on link "Making Capital Work: [DEMOGRAPHIC_DATA] Mobilization Fund" at bounding box center [573, 307] width 88 height 8
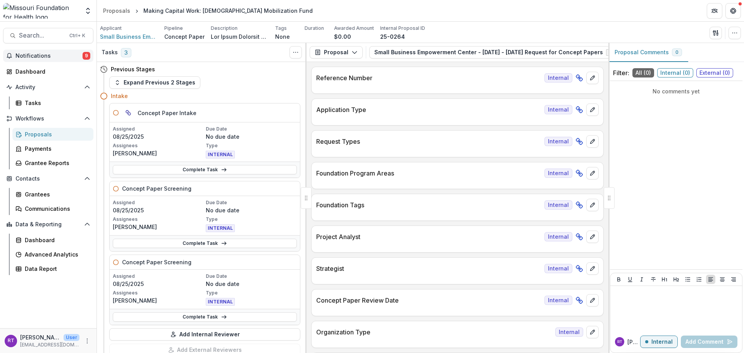
click at [53, 61] on button "Notifications 9" at bounding box center [48, 56] width 90 height 12
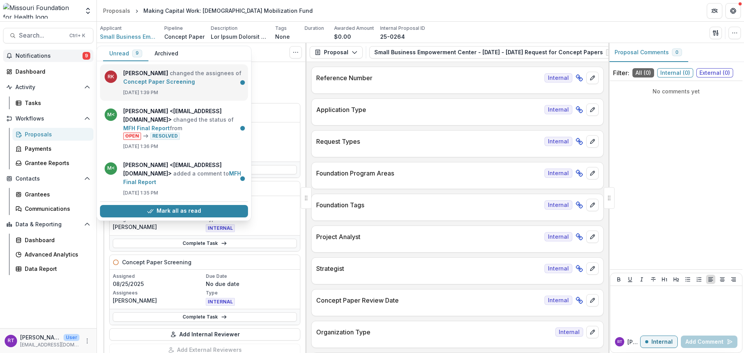
click at [195, 85] on link "Concept Paper Screening" at bounding box center [159, 81] width 72 height 7
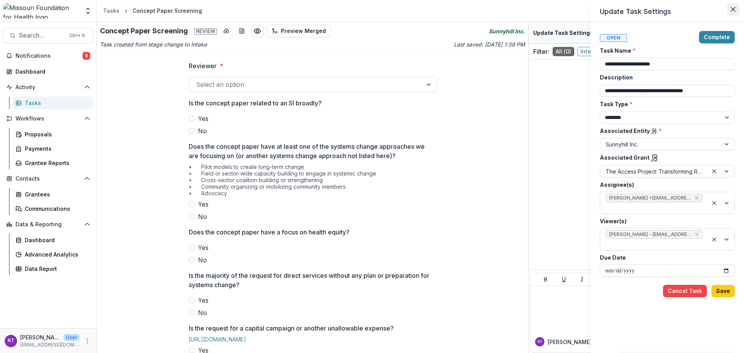
click at [734, 8] on icon "Close" at bounding box center [733, 9] width 5 height 5
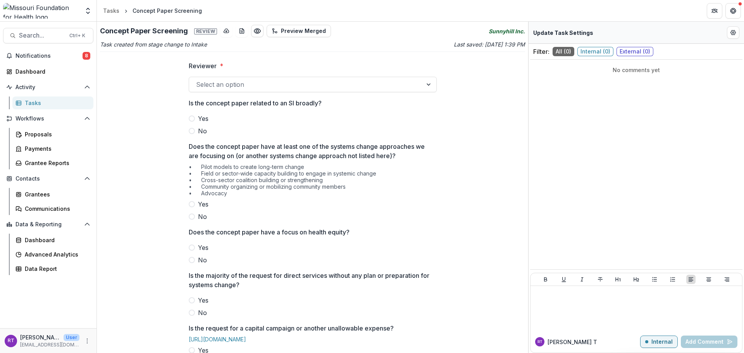
drag, startPoint x: 239, startPoint y: 30, endPoint x: 232, endPoint y: 51, distance: 22.4
click at [232, 51] on div "Concept Paper Screening Review Preview Merged Sunnyhill Inc. Task created from …" at bounding box center [312, 187] width 431 height 331
click at [226, 31] on line "download-button" at bounding box center [226, 31] width 0 height 2
click at [254, 28] on icon "Preview 15d3508c-4884-4778-a8e8-b93ff6a61317.pdf" at bounding box center [258, 31] width 8 height 8
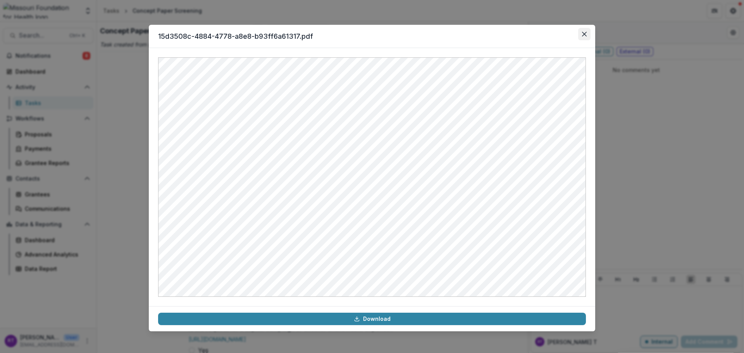
click at [584, 35] on icon "Close" at bounding box center [584, 34] width 5 height 5
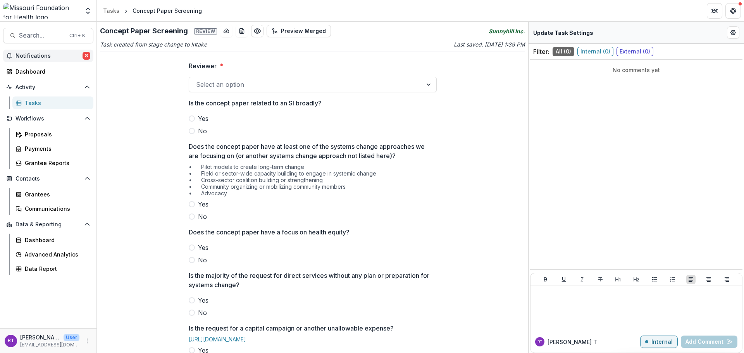
click at [35, 59] on span "Notifications" at bounding box center [49, 56] width 67 height 7
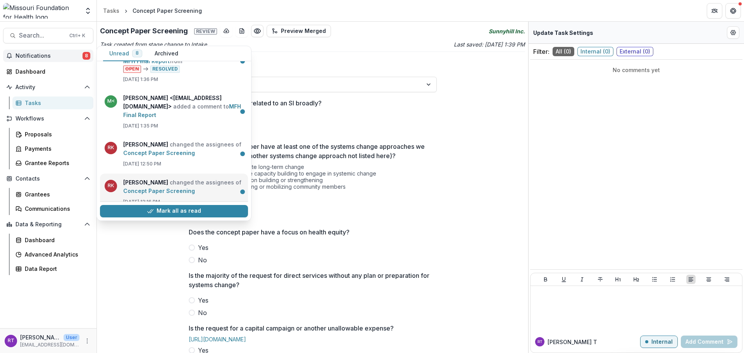
scroll to position [78, 0]
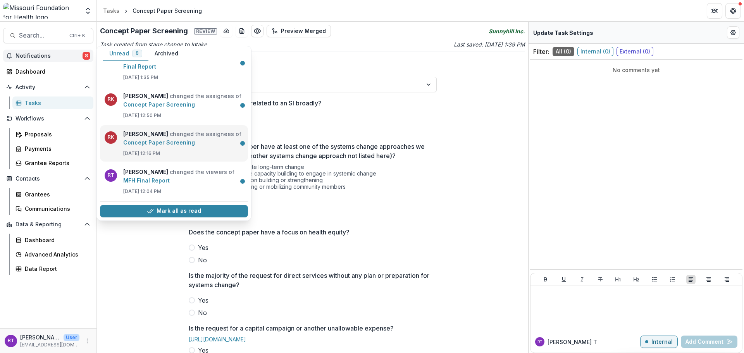
click at [195, 139] on link "Concept Paper Screening" at bounding box center [159, 142] width 72 height 7
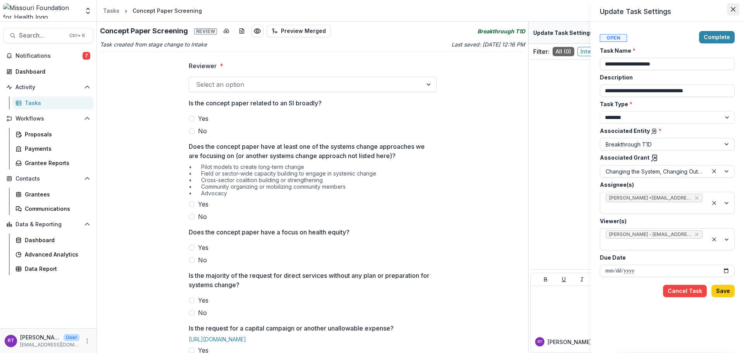
click at [732, 9] on icon "Close" at bounding box center [733, 9] width 5 height 5
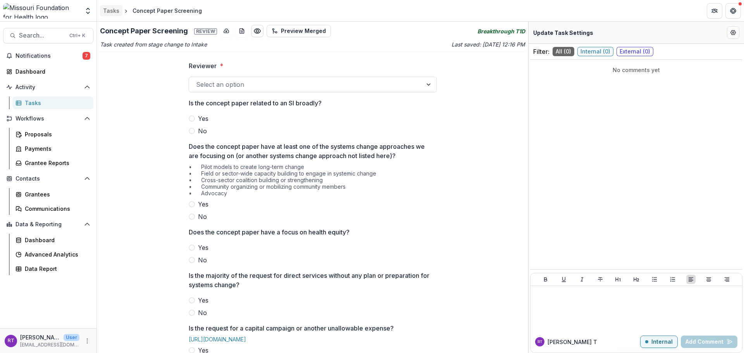
click at [114, 10] on div "Tasks" at bounding box center [111, 11] width 16 height 8
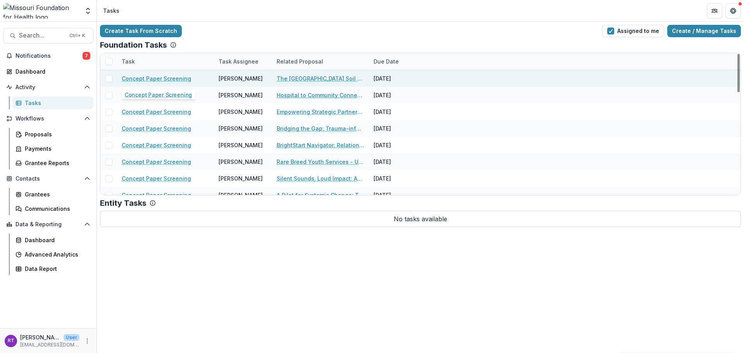
click at [165, 81] on link "Concept Paper Screening" at bounding box center [156, 78] width 69 height 8
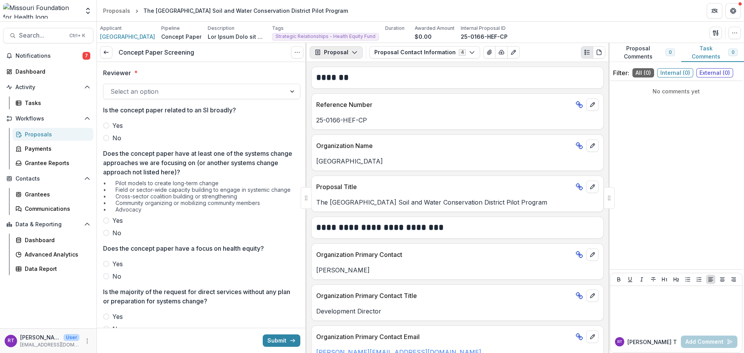
click at [353, 54] on icon "button" at bounding box center [355, 52] width 6 height 6
click at [400, 54] on button "Proposal Contact Information 4" at bounding box center [424, 52] width 111 height 12
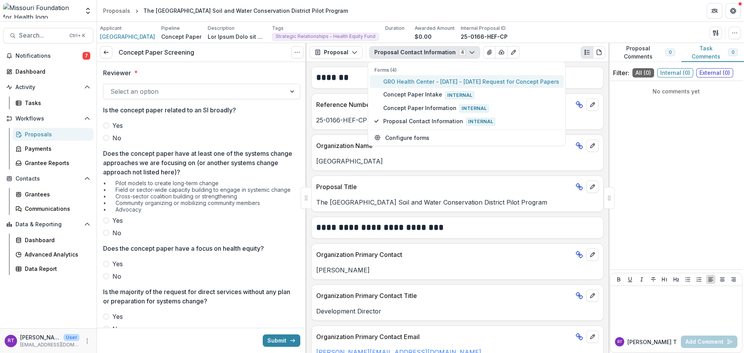
click at [455, 83] on span "GRO Health Center - 2025 - 2025 Request for Concept Papers" at bounding box center [471, 82] width 176 height 8
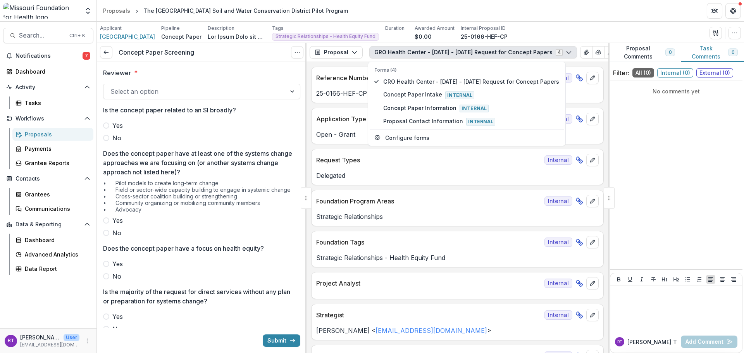
click at [569, 28] on div "Applicant GRO Health Center Pipeline Concept Paper Description Description Tags…" at bounding box center [420, 33] width 641 height 16
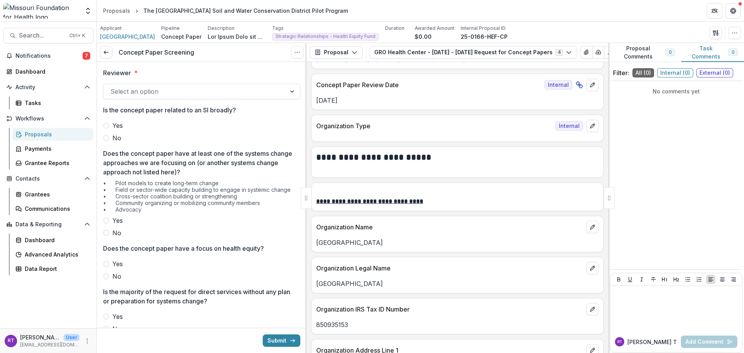
click at [52, 135] on div "Proposals" at bounding box center [56, 134] width 62 height 8
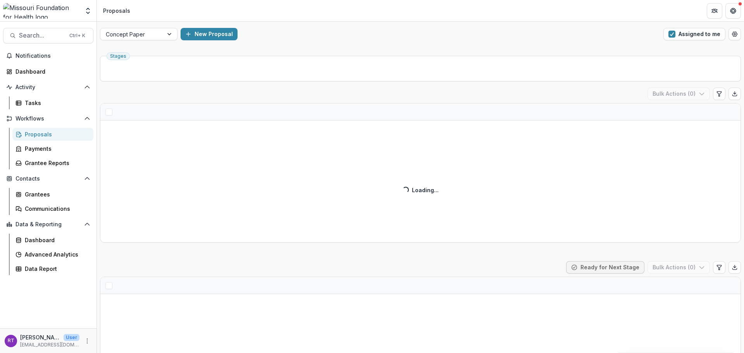
click at [698, 37] on button "Assigned to me" at bounding box center [695, 34] width 62 height 12
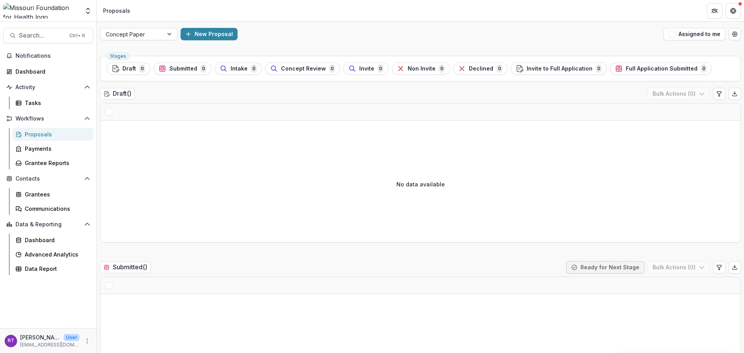
click at [68, 135] on div "Proposals" at bounding box center [56, 134] width 62 height 8
click at [695, 34] on button "Assigned to me" at bounding box center [695, 34] width 62 height 12
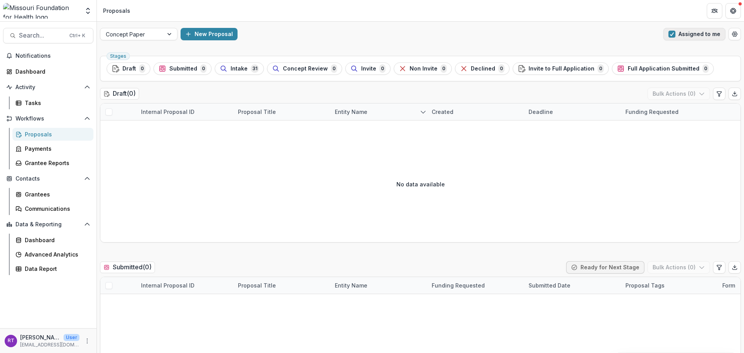
click at [685, 33] on button "Assigned to me" at bounding box center [695, 34] width 62 height 12
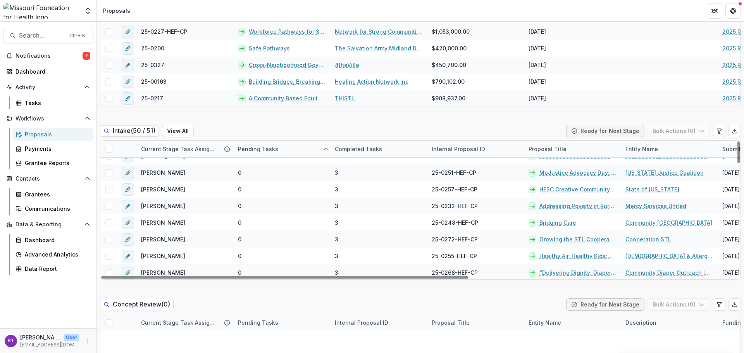
scroll to position [155, 0]
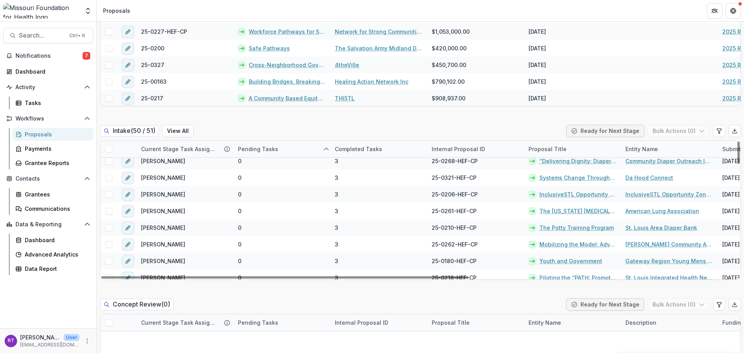
click at [222, 149] on div at bounding box center [227, 149] width 12 height 6
click at [211, 145] on div "Current Stage Task Assignees" at bounding box center [178, 149] width 85 height 8
click at [211, 166] on div "[PERSON_NAME]" at bounding box center [184, 161] width 97 height 17
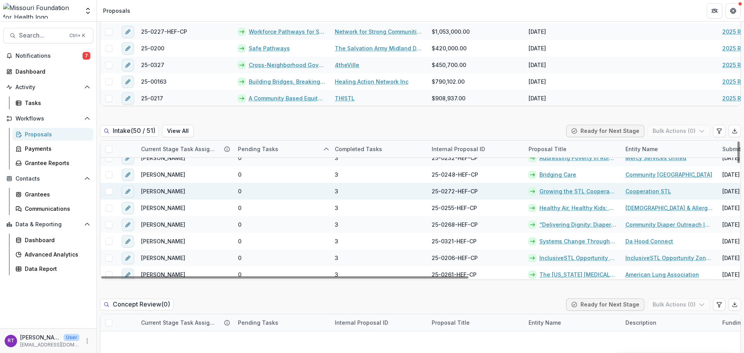
scroll to position [78, 0]
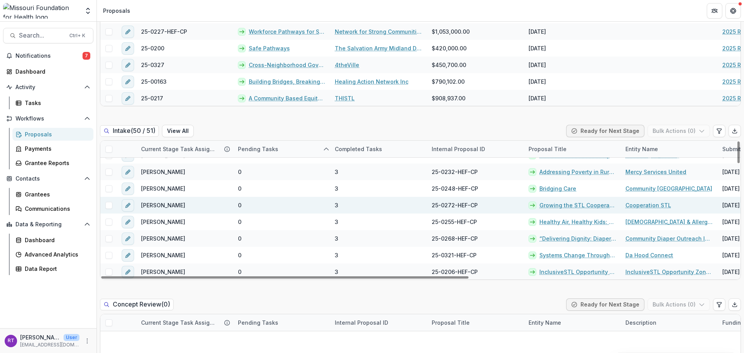
drag, startPoint x: 207, startPoint y: 211, endPoint x: 195, endPoint y: 208, distance: 12.0
click at [195, 208] on div "[PERSON_NAME]" at bounding box center [184, 205] width 97 height 17
click at [197, 204] on div "[PERSON_NAME]" at bounding box center [184, 205] width 97 height 17
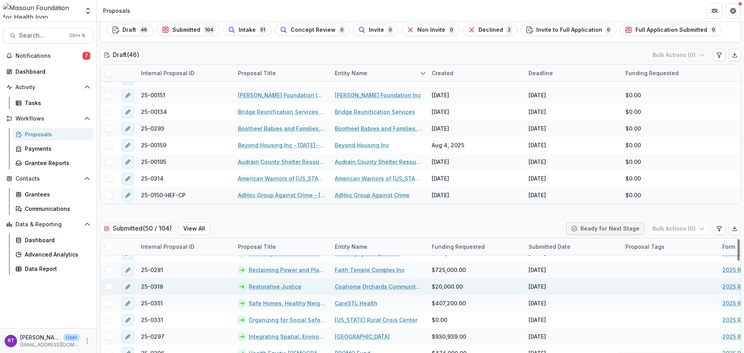
scroll to position [0, 0]
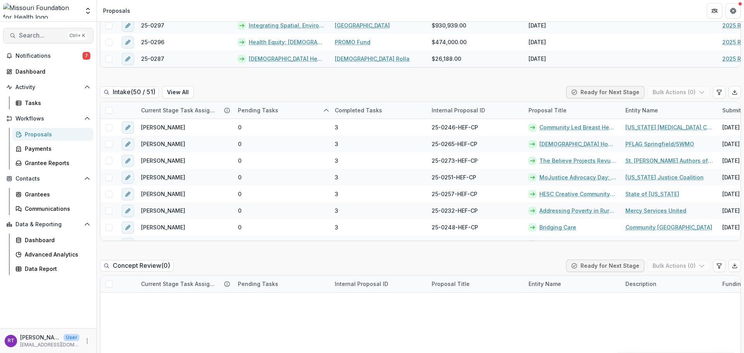
click at [53, 37] on span "Search..." at bounding box center [42, 35] width 46 height 7
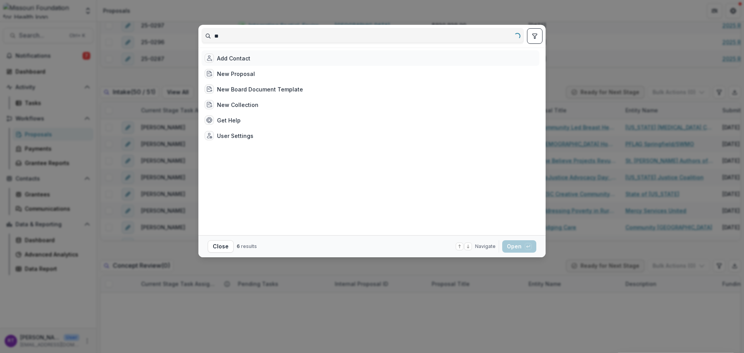
type input "*"
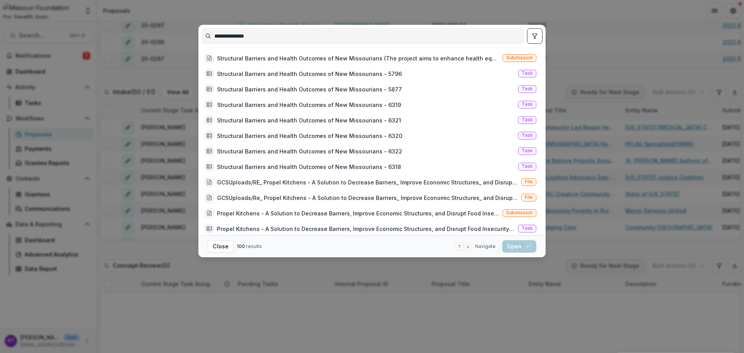
type input "**********"
click at [262, 51] on div "Structural Barriers and Health Outcomes of New Missourians (The project aims to…" at bounding box center [371, 58] width 338 height 16
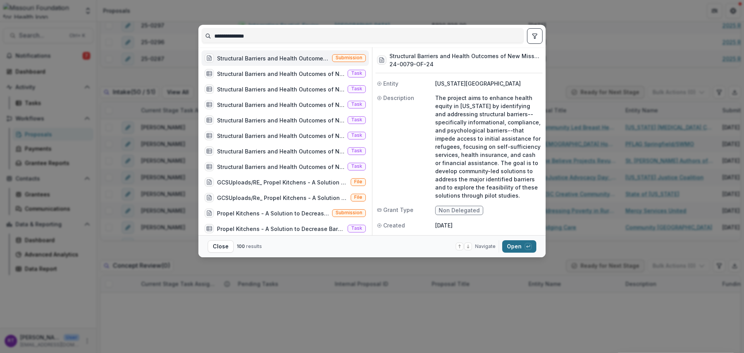
click at [522, 245] on button "Open with enter key" at bounding box center [519, 246] width 34 height 12
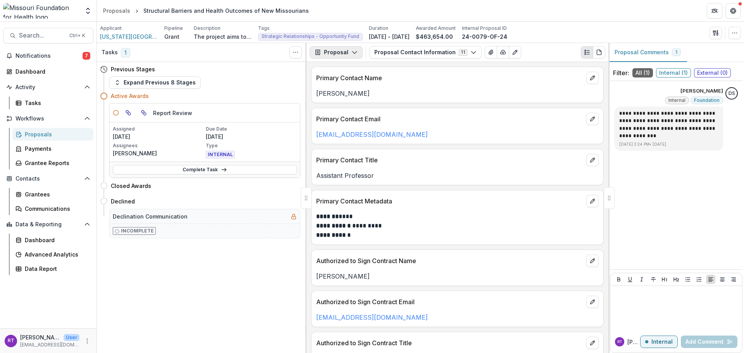
click at [359, 51] on button "Proposal" at bounding box center [336, 52] width 53 height 12
click at [359, 93] on div "Reports" at bounding box center [360, 95] width 71 height 8
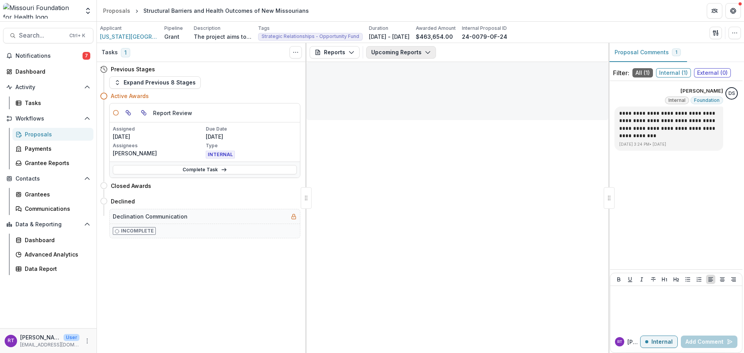
click at [409, 52] on button "Upcoming Reports" at bounding box center [401, 52] width 70 height 12
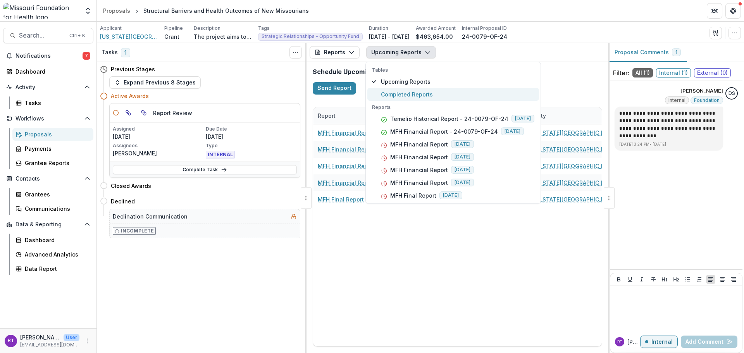
click at [412, 93] on span "Completed Reports" at bounding box center [458, 94] width 154 height 8
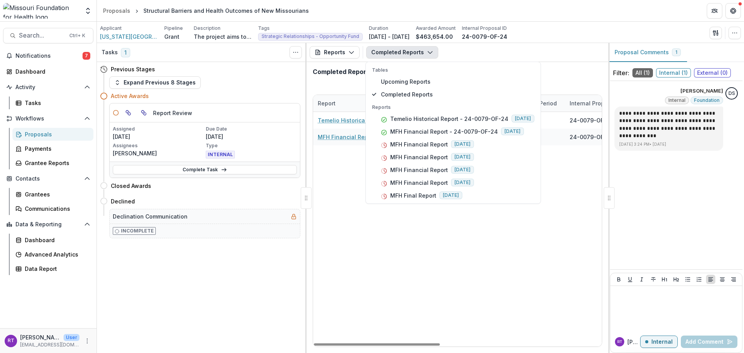
click at [345, 167] on div "Temelio Historical Report - 24-0079-OF-24 06/08/2025 24-0079-OF-24 Washington U…" at bounding box center [642, 229] width 659 height 235
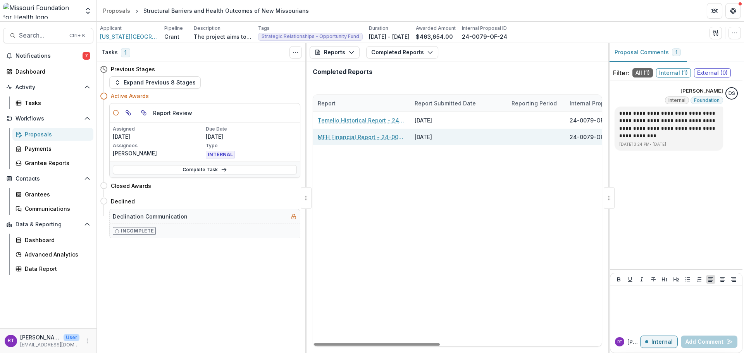
click at [388, 138] on link "MFH Financial Report - 24-0079-OF-24" at bounding box center [362, 137] width 88 height 8
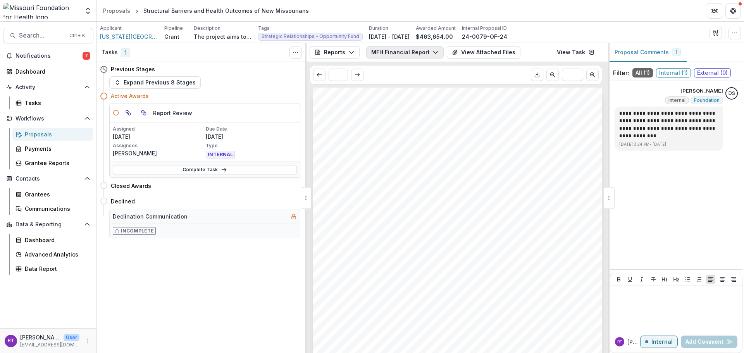
click at [416, 54] on button "MFH Financial Report - 24-0079-OF-24" at bounding box center [405, 52] width 78 height 12
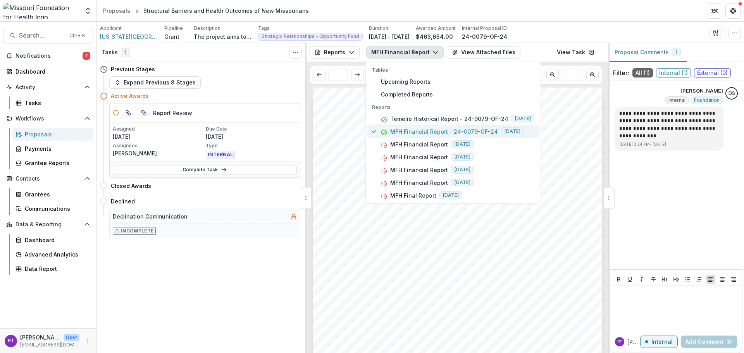
click at [425, 128] on p "MFH Financial Report - 24-0079-OF-24" at bounding box center [444, 132] width 108 height 8
click at [474, 53] on button "View Attached Files" at bounding box center [484, 52] width 74 height 12
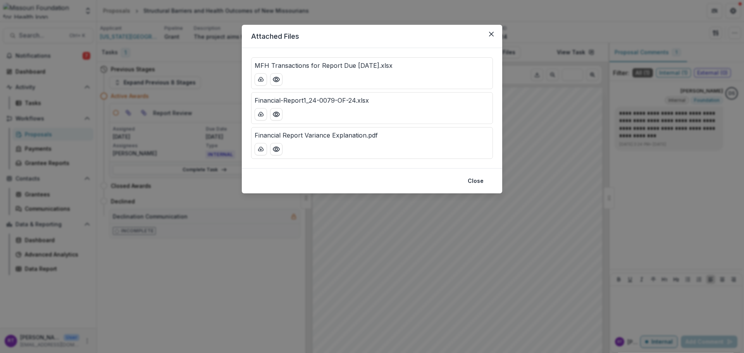
click at [498, 28] on header "Attached Files" at bounding box center [372, 36] width 261 height 23
click at [492, 31] on button "Close" at bounding box center [491, 34] width 12 height 12
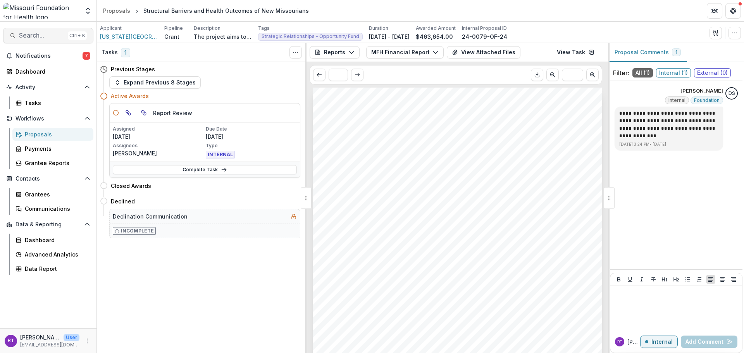
click at [43, 34] on span "Search..." at bounding box center [42, 35] width 46 height 7
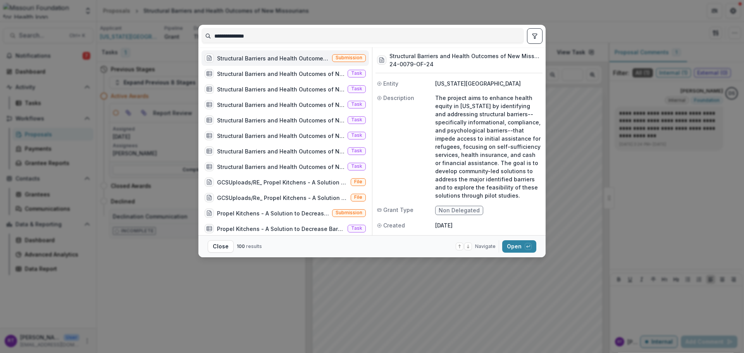
drag, startPoint x: 317, startPoint y: 38, endPoint x: 179, endPoint y: 33, distance: 137.7
click at [179, 32] on div "**********" at bounding box center [372, 176] width 744 height 353
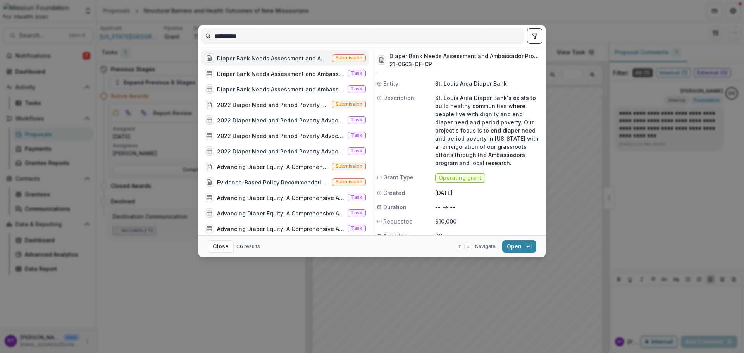
type input "**********"
click at [532, 37] on button "toggle filters" at bounding box center [535, 36] width 16 height 16
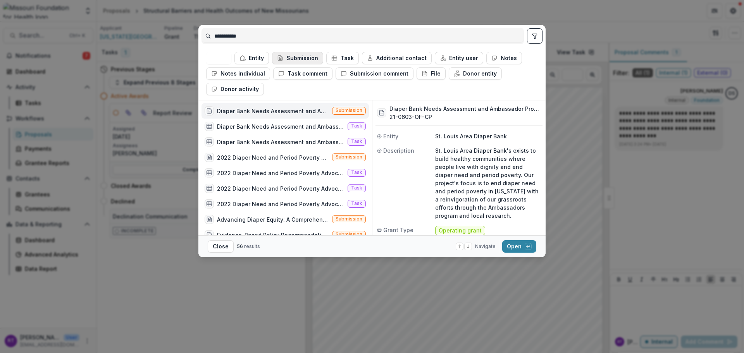
click at [294, 60] on button "Submission" at bounding box center [297, 58] width 51 height 12
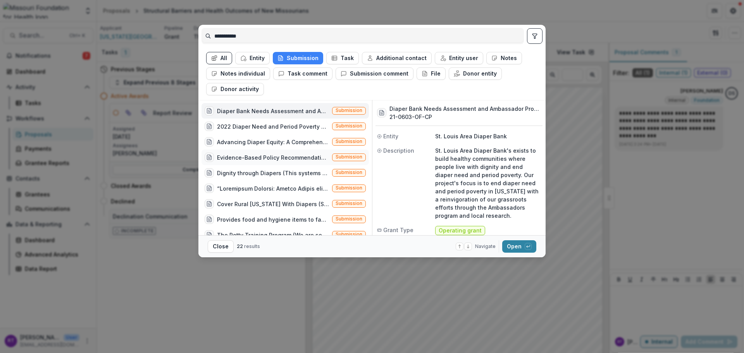
click at [307, 160] on div "Evidence-Based Policy Recommendations for Infant and Maternal Health Promotion:…" at bounding box center [273, 158] width 112 height 8
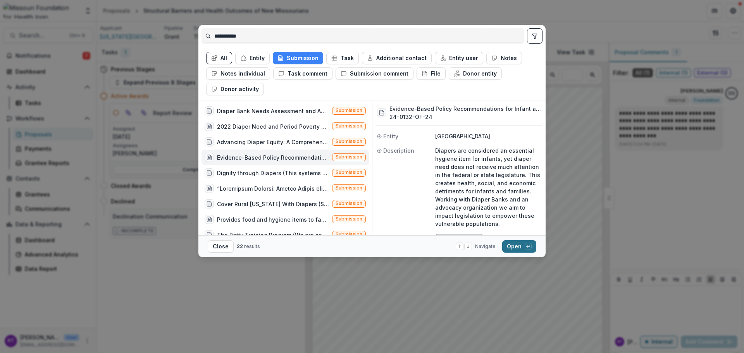
click at [524, 245] on button "Open with enter key" at bounding box center [519, 246] width 34 height 12
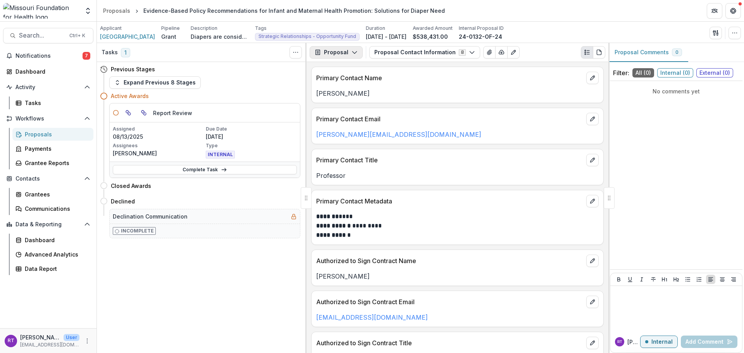
click at [353, 53] on polyline "button" at bounding box center [354, 53] width 4 height 2
click at [358, 96] on div "Reports" at bounding box center [360, 95] width 71 height 8
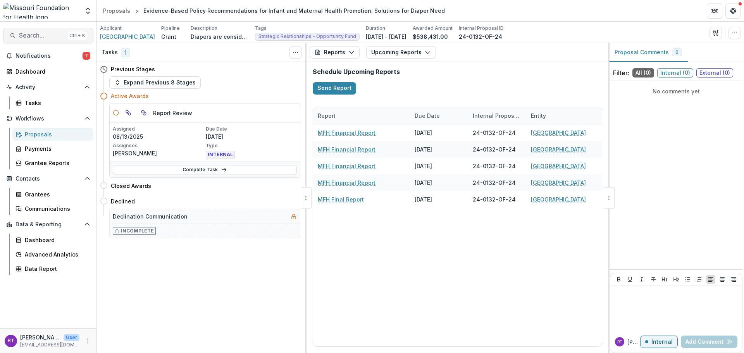
click at [47, 36] on span "Search..." at bounding box center [42, 35] width 46 height 7
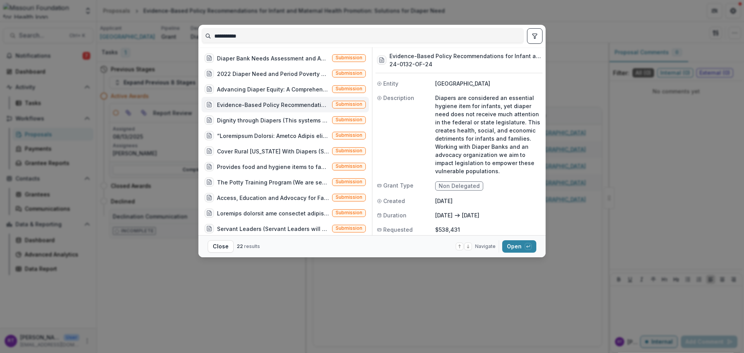
click at [194, 38] on div "**********" at bounding box center [372, 176] width 744 height 353
type input "**********"
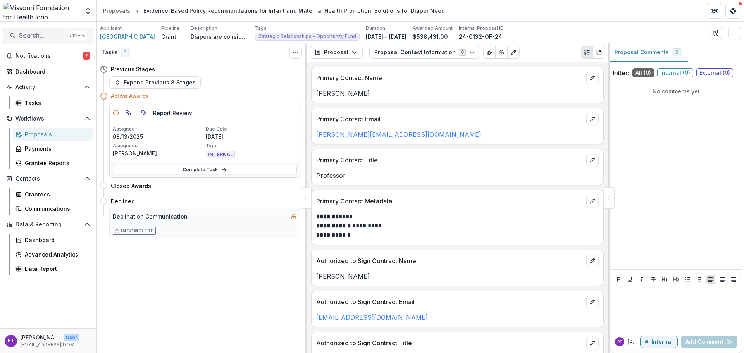
click at [58, 37] on span "Search..." at bounding box center [42, 35] width 46 height 7
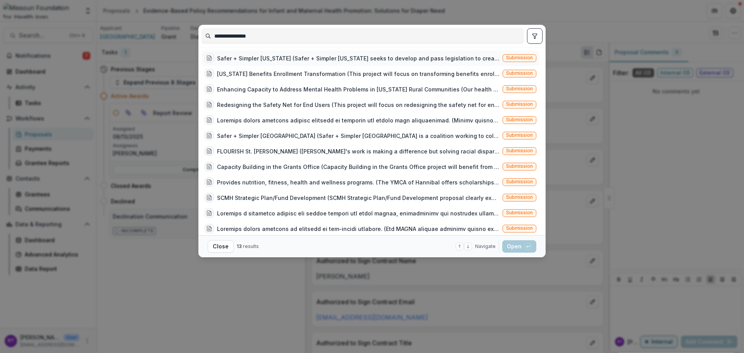
click at [330, 58] on div "Safer + Simpler Missouri (Safer + Simpler Missouri seeks to develop and pass le…" at bounding box center [358, 58] width 283 height 8
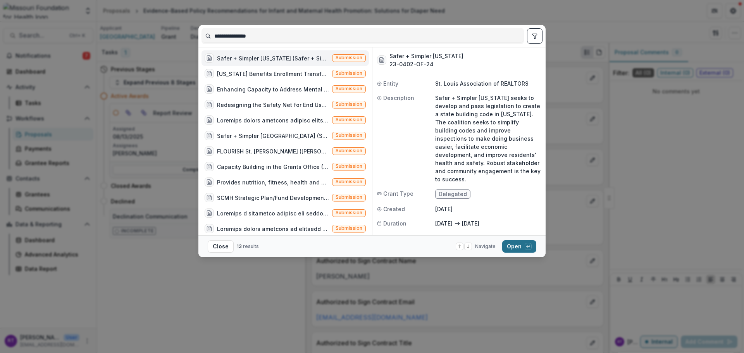
click at [519, 247] on button "Open with enter key" at bounding box center [519, 246] width 34 height 12
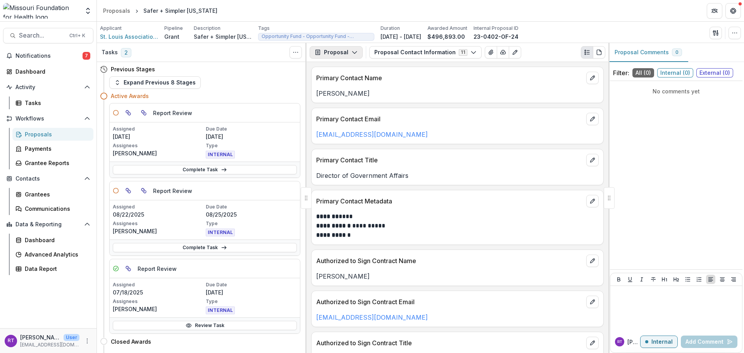
click at [319, 53] on icon "button" at bounding box center [318, 52] width 6 height 6
click at [338, 94] on div "Reports" at bounding box center [360, 95] width 71 height 8
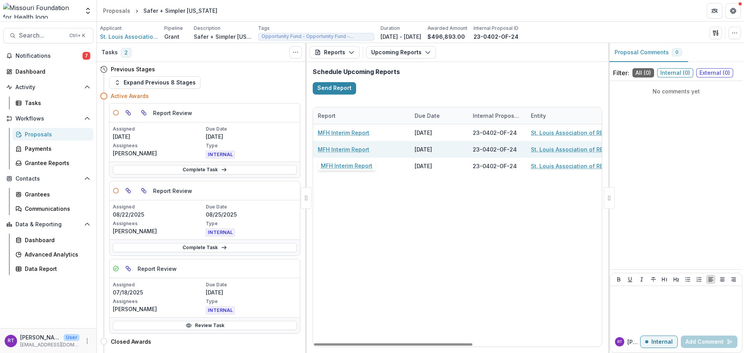
click at [359, 149] on link "MFH Interim Report" at bounding box center [344, 149] width 52 height 8
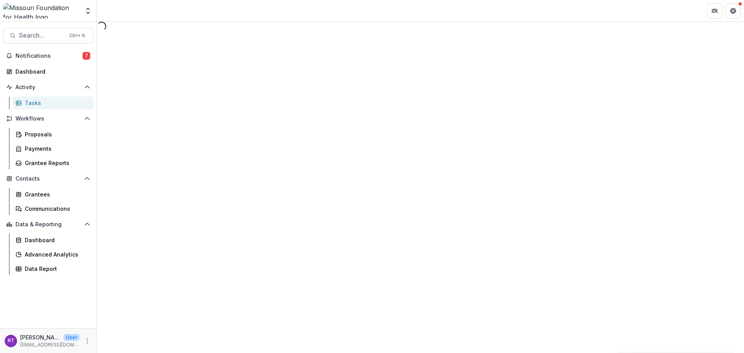
select select "********"
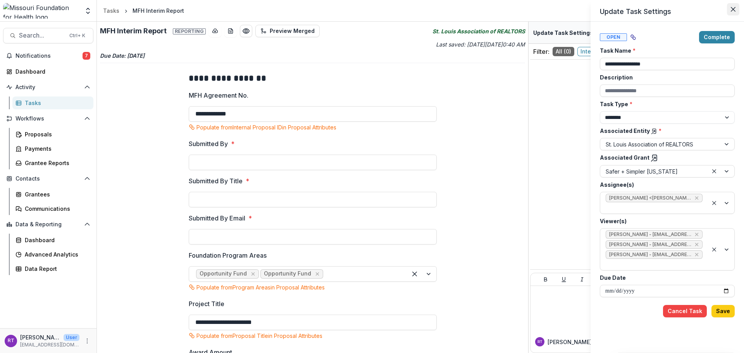
click at [734, 9] on icon "Close" at bounding box center [733, 9] width 5 height 5
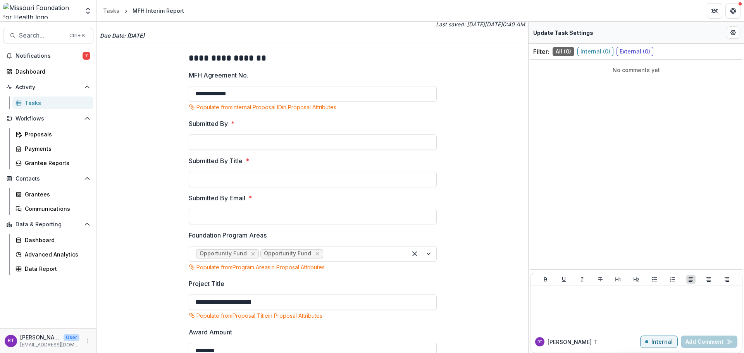
scroll to position [39, 0]
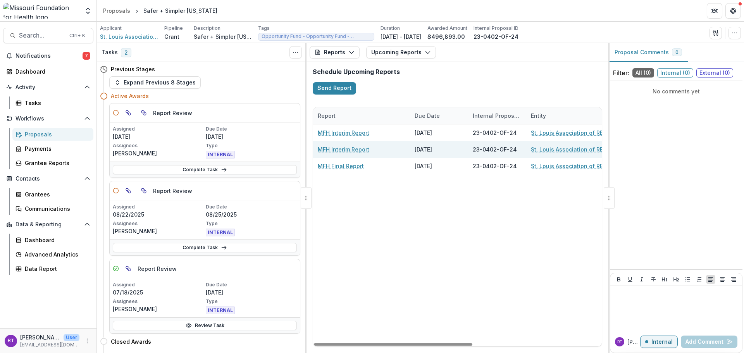
click at [403, 151] on div "MFH Interim Report" at bounding box center [362, 149] width 88 height 17
drag, startPoint x: 450, startPoint y: 342, endPoint x: 344, endPoint y: 318, distance: 108.9
click at [344, 343] on div at bounding box center [393, 344] width 159 height 2
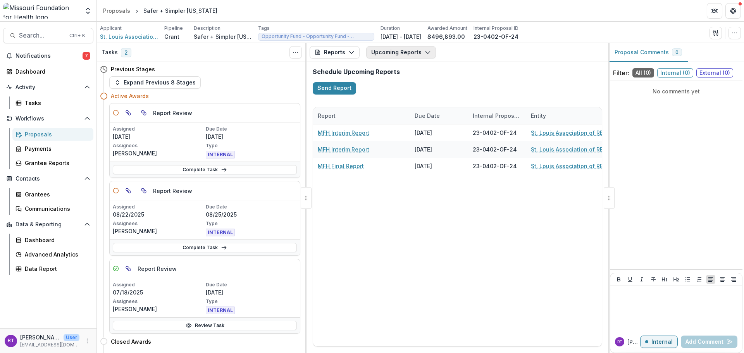
click at [412, 50] on button "Upcoming Reports" at bounding box center [401, 52] width 70 height 12
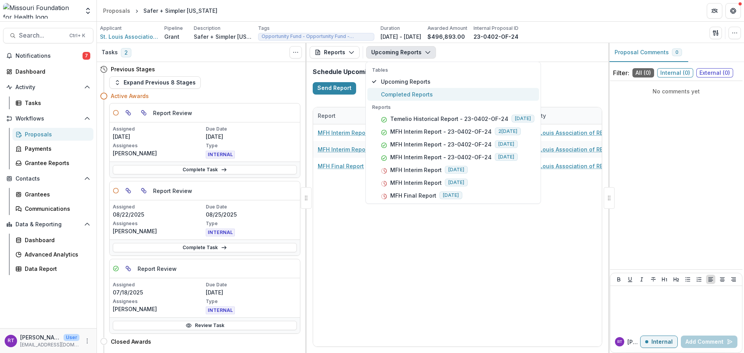
click at [412, 97] on span "Completed Reports" at bounding box center [458, 94] width 154 height 8
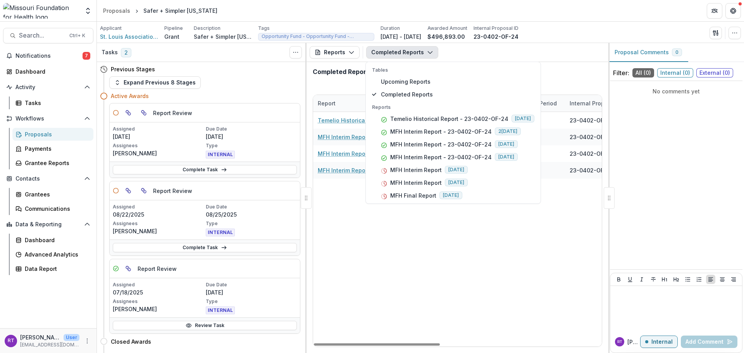
click at [361, 230] on div "Temelio Historical Report - 23-0402-OF-24 06/08/2025 23-0402-OF-24 St. Louis As…" at bounding box center [642, 229] width 659 height 235
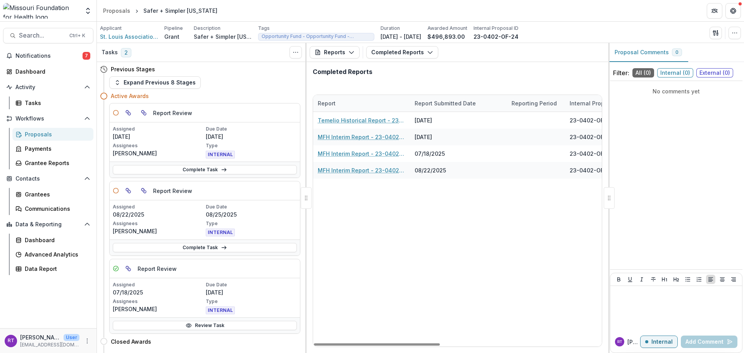
click at [722, 33] on div "Send Email Proposal Files Edit Viewers View All Reviews View Related Entities E…" at bounding box center [725, 33] width 31 height 12
click at [718, 33] on icon "button" at bounding box center [717, 34] width 1 height 2
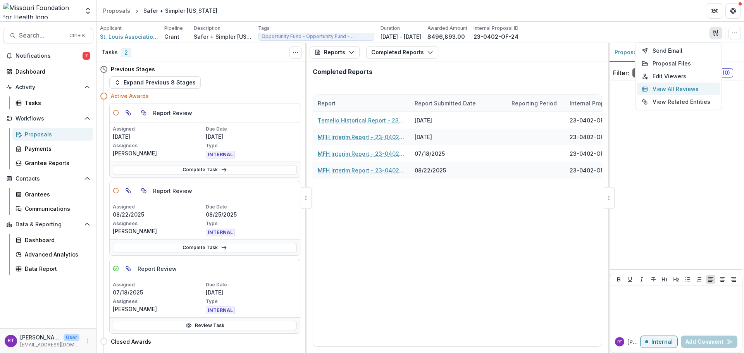
click at [684, 89] on button "View All Reviews" at bounding box center [678, 89] width 83 height 13
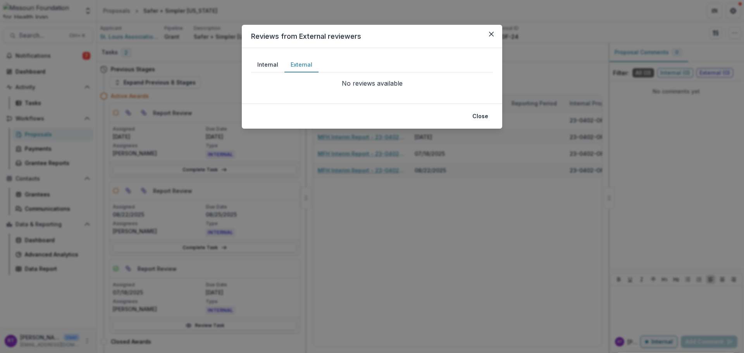
click at [295, 67] on button "External" at bounding box center [302, 64] width 34 height 15
click at [261, 64] on button "Internal" at bounding box center [267, 64] width 33 height 15
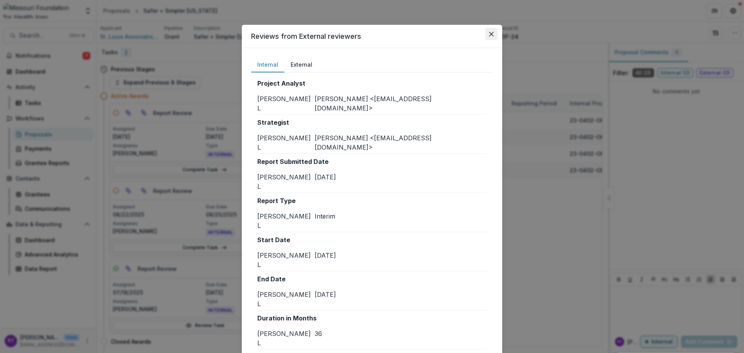
click at [495, 33] on button "Close" at bounding box center [491, 34] width 12 height 12
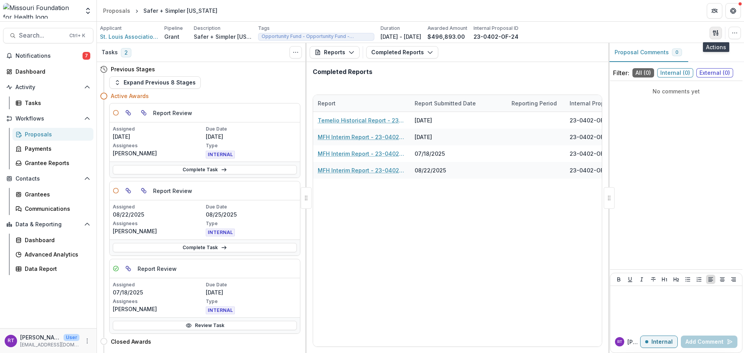
click at [715, 29] on button "button" at bounding box center [716, 33] width 12 height 12
click at [681, 64] on button "Proposal Files" at bounding box center [678, 63] width 83 height 13
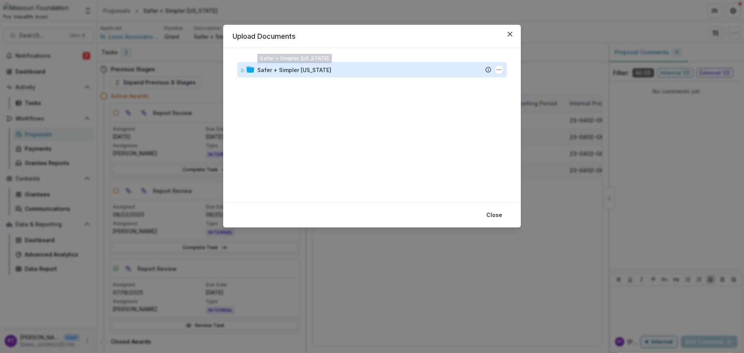
click at [258, 71] on div "Safer + Simpler Missouri" at bounding box center [294, 70] width 74 height 8
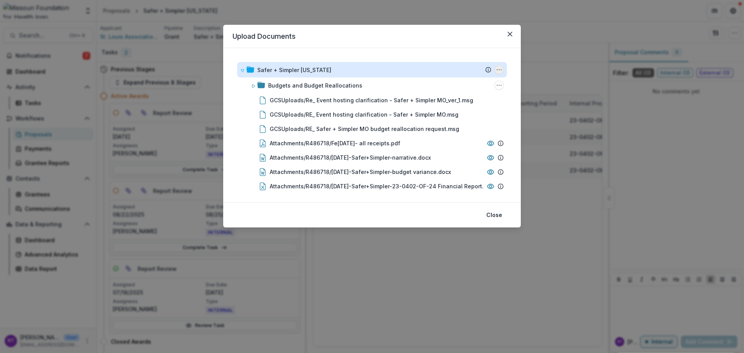
click at [498, 71] on icon "Safer + Simpler Missouri Options" at bounding box center [499, 70] width 6 height 6
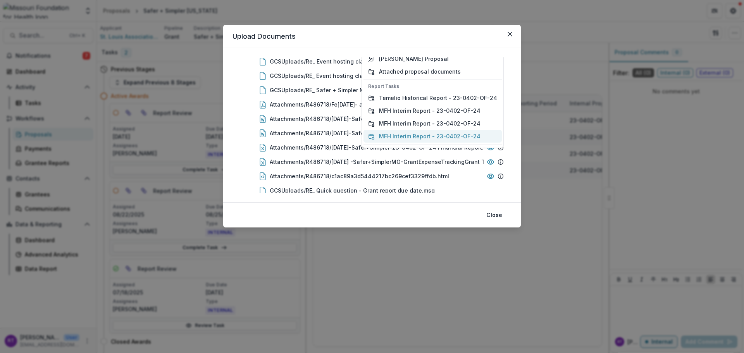
scroll to position [20, 0]
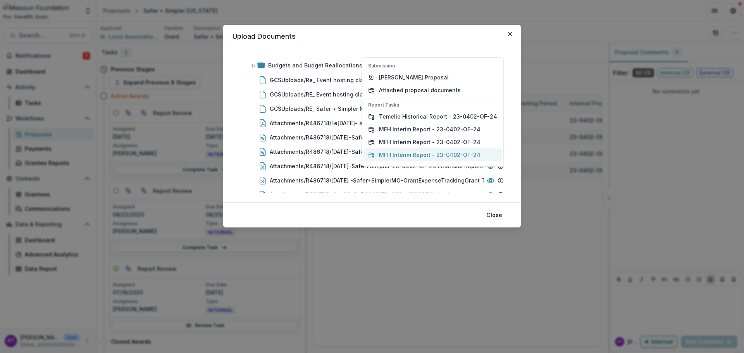
click at [468, 154] on button "MFH Interim Report - 23-0402-OF-24" at bounding box center [433, 154] width 138 height 13
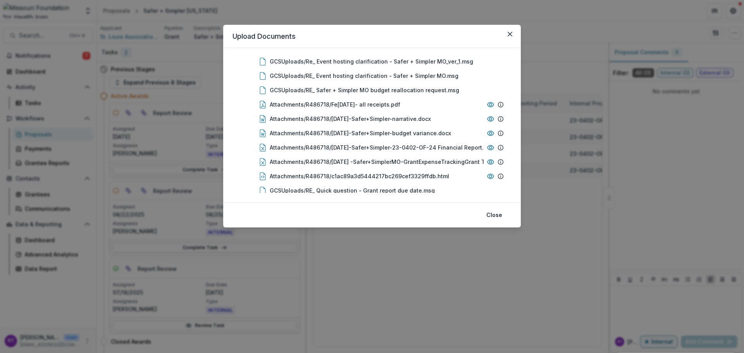
scroll to position [0, 0]
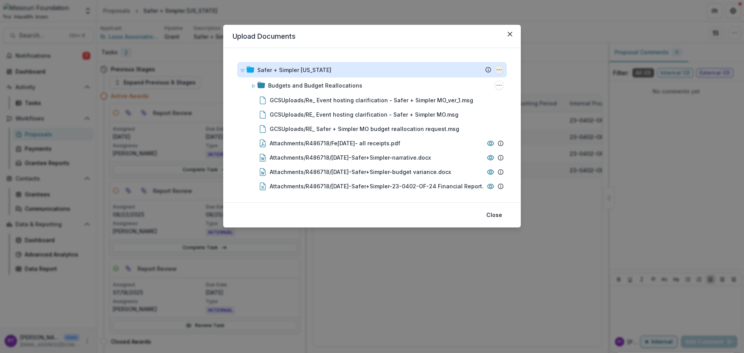
click at [496, 69] on icon "Safer + Simpler Missouri Options" at bounding box center [499, 70] width 6 height 6
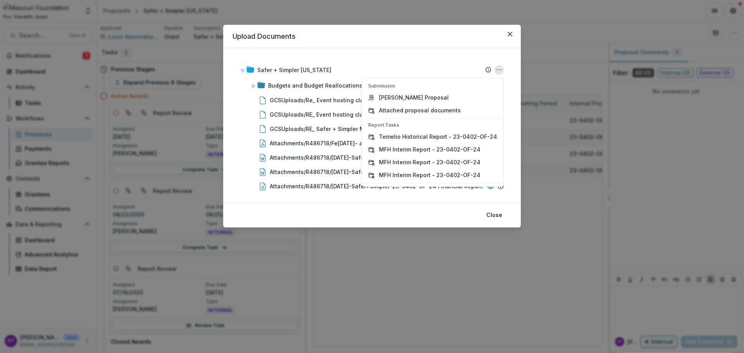
click at [449, 46] on header "Upload Documents" at bounding box center [372, 36] width 298 height 23
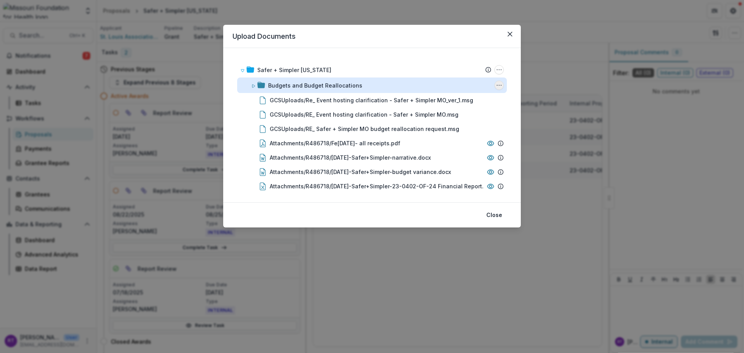
click at [496, 84] on icon "Budgets and Budget Reallocations Options" at bounding box center [499, 85] width 6 height 6
click at [499, 86] on icon "Budgets and Budget Reallocations Options" at bounding box center [499, 85] width 6 height 6
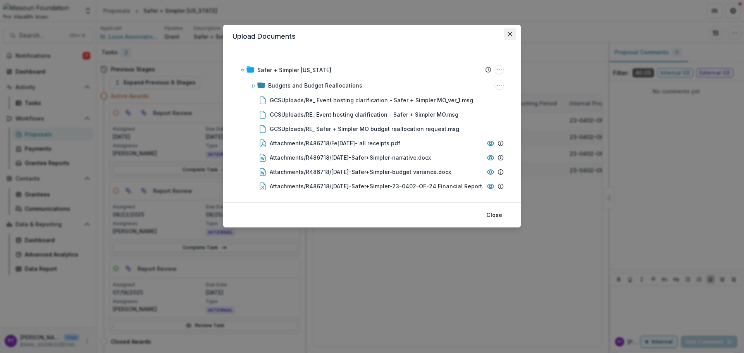
click at [511, 33] on icon "Close" at bounding box center [510, 34] width 5 height 5
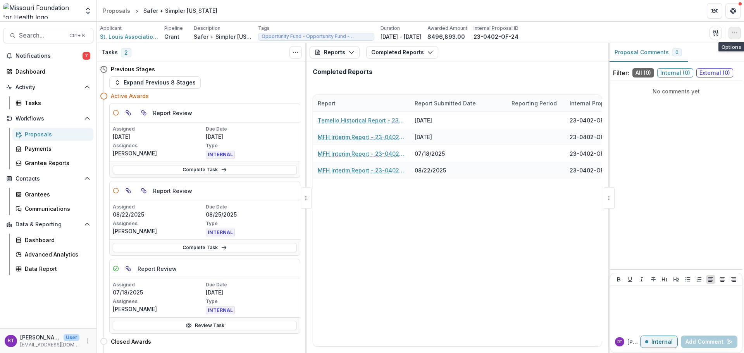
click at [737, 33] on icon "button" at bounding box center [735, 33] width 6 height 6
click at [690, 32] on div "Applicant St. Louis Association of REALTORS Pipeline Grant Description Safer + …" at bounding box center [420, 33] width 641 height 16
click at [712, 33] on button "button" at bounding box center [716, 33] width 12 height 12
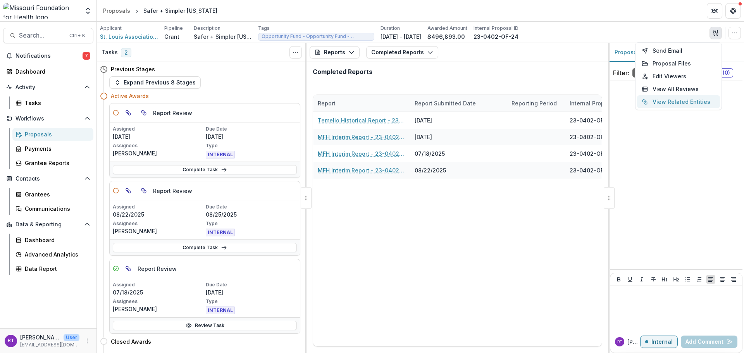
click at [671, 105] on button "View Related Entities" at bounding box center [678, 101] width 83 height 13
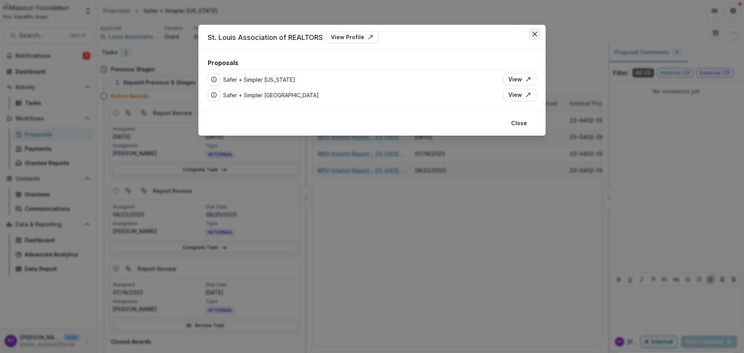
click at [535, 33] on icon "Close" at bounding box center [535, 34] width 5 height 5
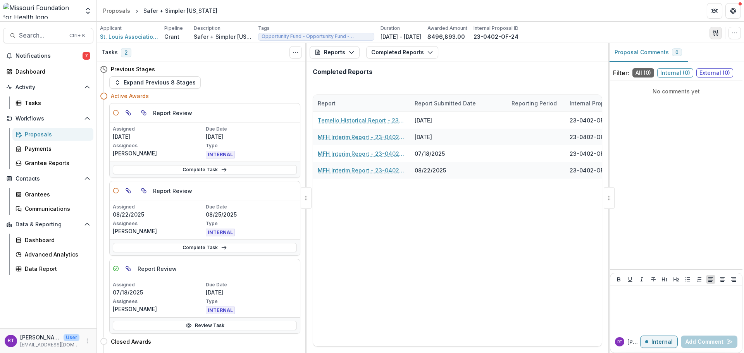
click at [719, 33] on button "button" at bounding box center [716, 33] width 12 height 12
click at [473, 62] on div "Completed Reports" at bounding box center [458, 75] width 302 height 26
click at [416, 52] on button "Completed Reports" at bounding box center [402, 52] width 72 height 12
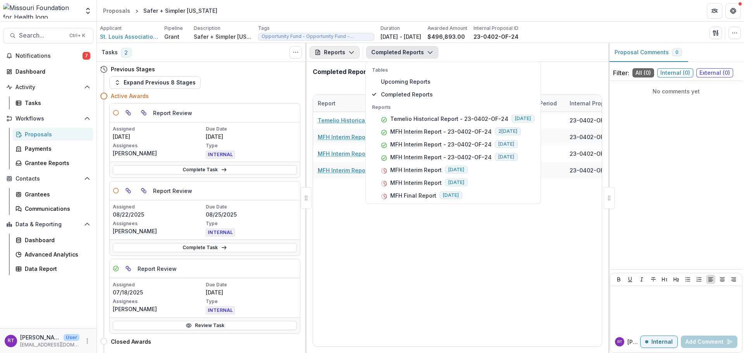
click at [349, 53] on icon "button" at bounding box center [352, 52] width 6 height 6
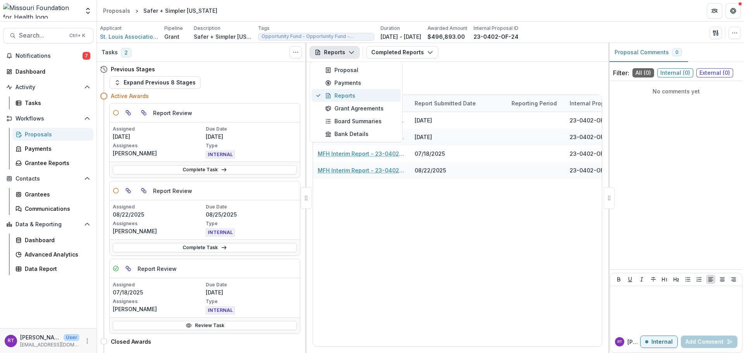
click at [362, 98] on div "Reports" at bounding box center [360, 95] width 71 height 8
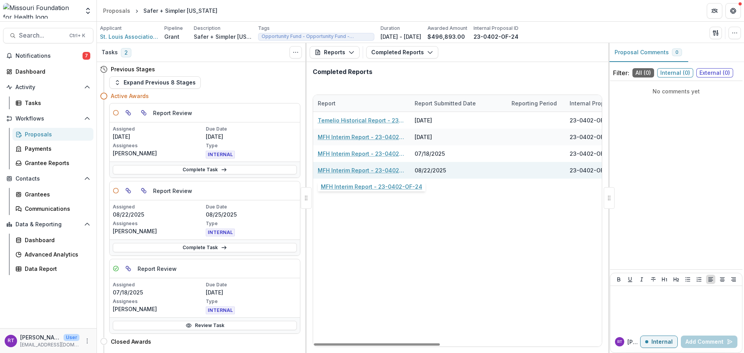
click at [367, 172] on link "MFH Interim Report - 23-0402-OF-24" at bounding box center [362, 170] width 88 height 8
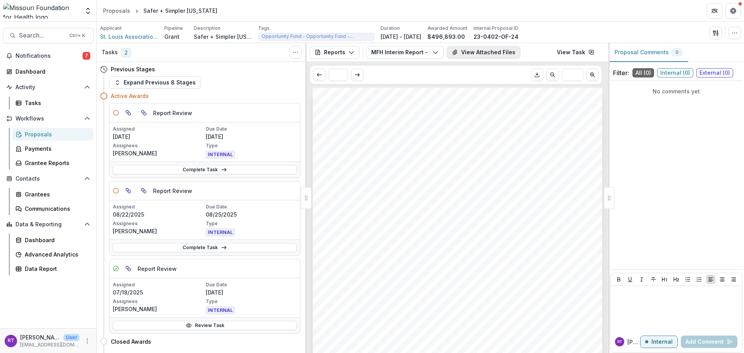
click at [486, 51] on button "View Attached Files" at bounding box center [484, 52] width 74 height 12
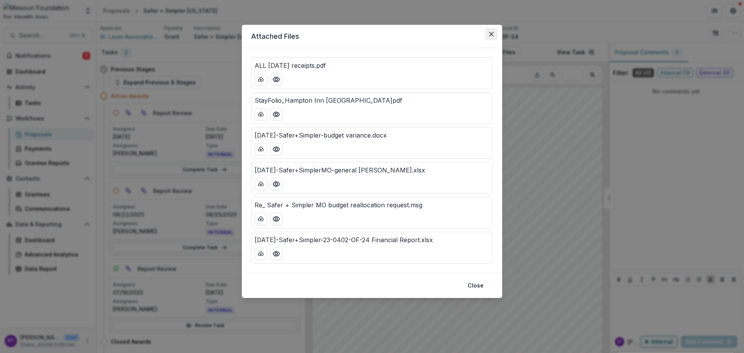
click at [495, 33] on button "Close" at bounding box center [491, 34] width 12 height 12
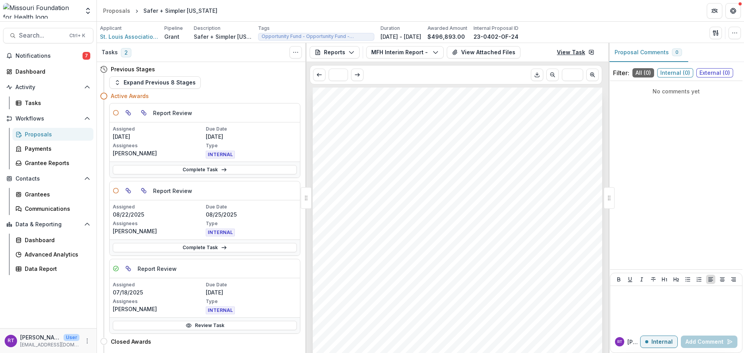
click at [587, 51] on link "View Task" at bounding box center [575, 52] width 47 height 12
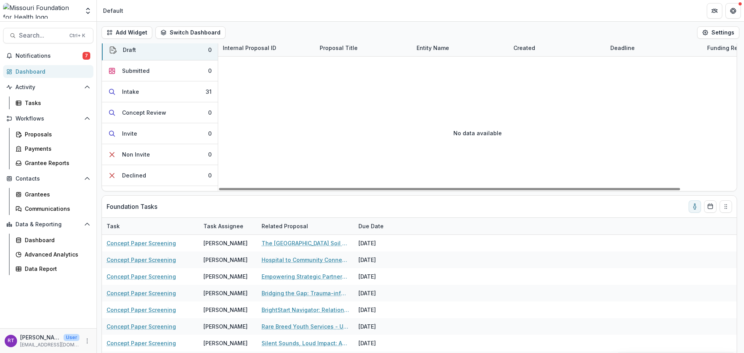
scroll to position [39, 0]
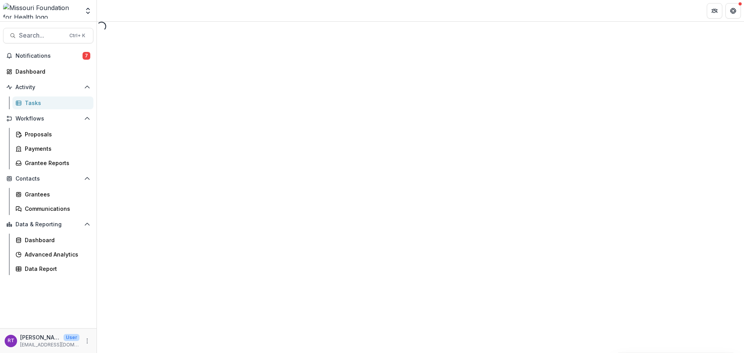
select select "********"
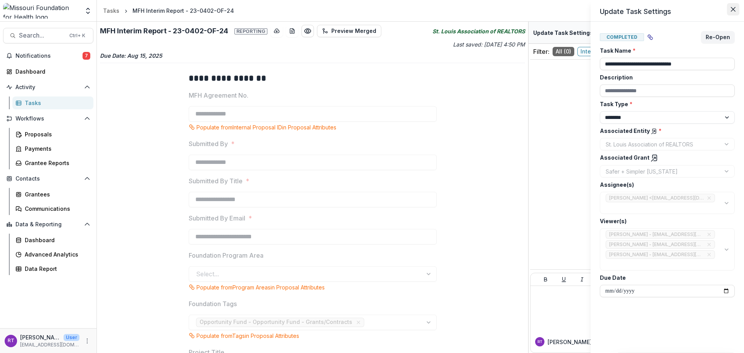
click at [732, 9] on icon "Close" at bounding box center [733, 9] width 5 height 5
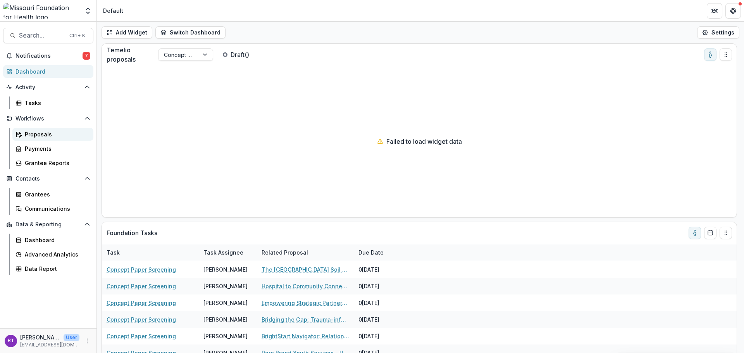
click at [41, 135] on div "Proposals" at bounding box center [56, 134] width 62 height 8
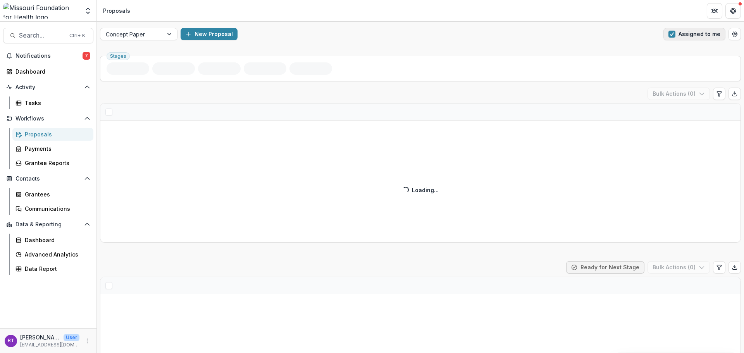
click at [692, 36] on button "Assigned to me" at bounding box center [695, 34] width 62 height 12
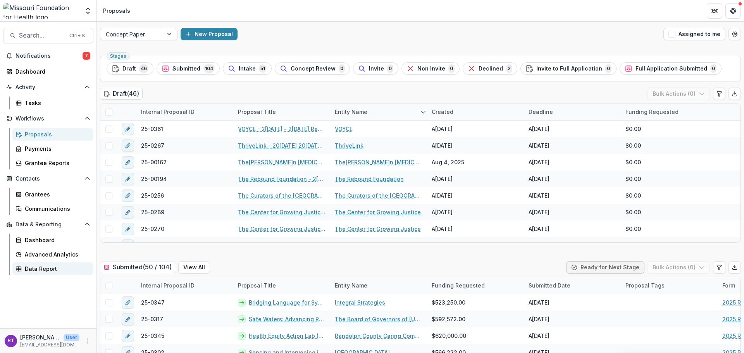
click at [47, 270] on div "Data Report" at bounding box center [56, 269] width 62 height 8
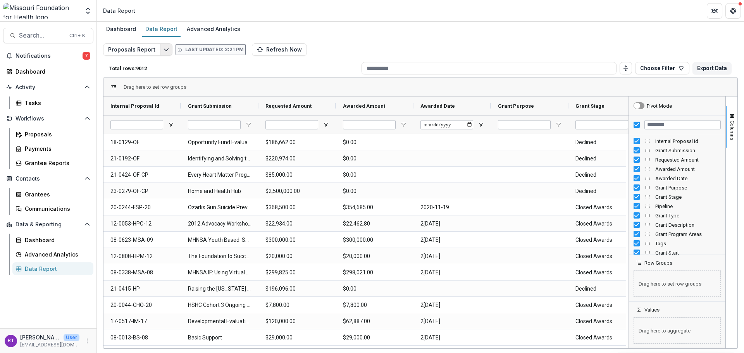
click at [163, 50] on icon "Edit selected report" at bounding box center [166, 50] width 6 height 6
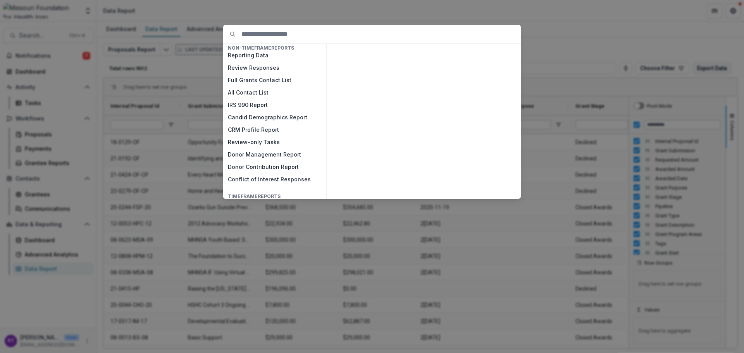
scroll to position [61, 0]
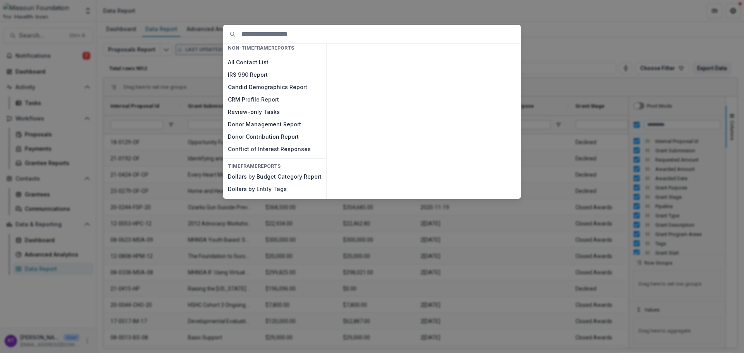
click at [552, 57] on div "NON-TIMEFRAME Reports Payments Report Proposals Report Reporting Data Review Re…" at bounding box center [372, 176] width 744 height 353
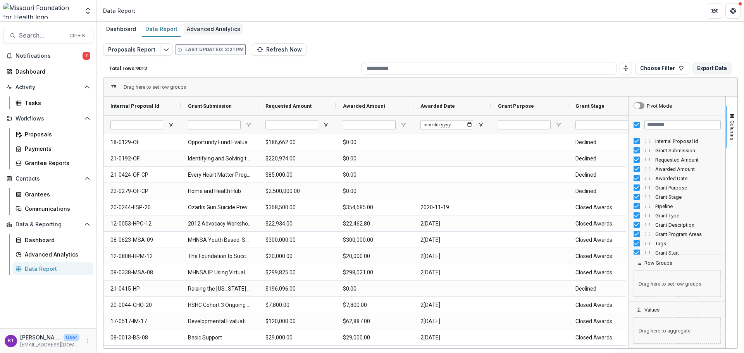
click at [200, 31] on div "Advanced Analytics" at bounding box center [214, 28] width 60 height 11
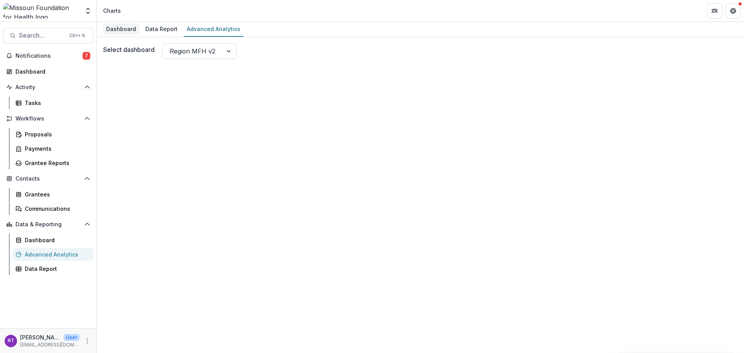
click at [121, 23] on div "Dashboard" at bounding box center [121, 28] width 36 height 11
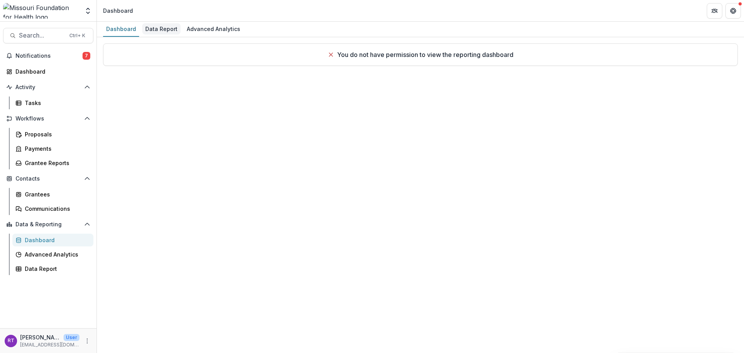
click at [166, 32] on div "Data Report" at bounding box center [161, 28] width 38 height 11
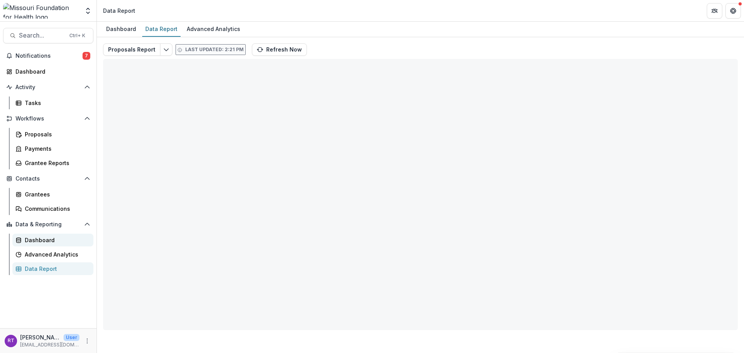
click at [55, 244] on link "Dashboard" at bounding box center [52, 240] width 81 height 13
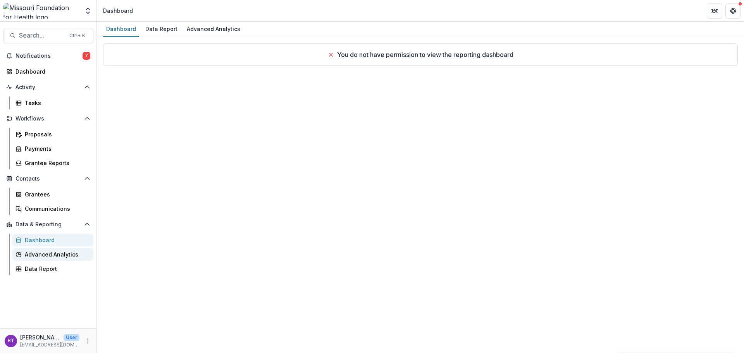
click at [56, 254] on div "Advanced Analytics" at bounding box center [56, 254] width 62 height 8
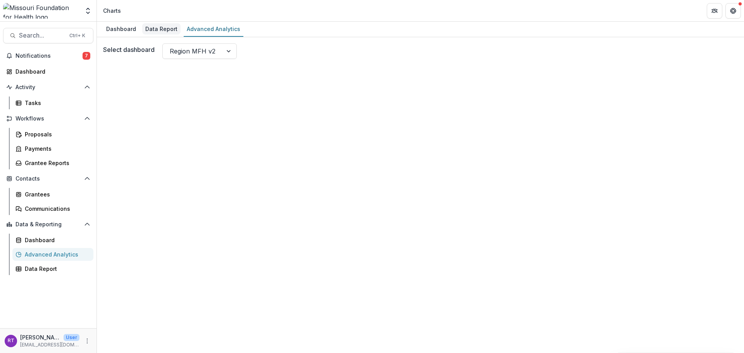
click at [156, 31] on div "Data Report" at bounding box center [161, 28] width 38 height 11
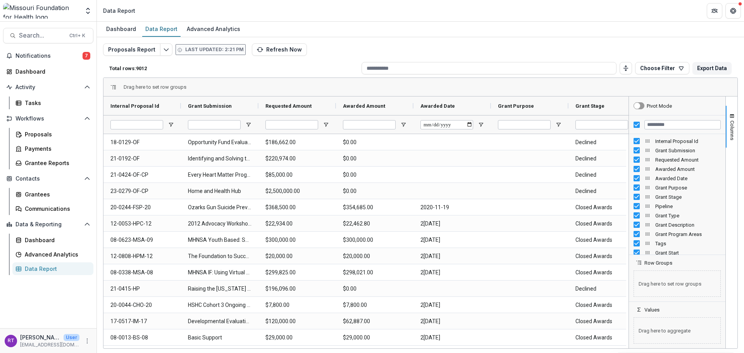
click at [446, 25] on div "Dashboard Data Report Advanced Analytics" at bounding box center [420, 30] width 647 height 16
click at [43, 74] on div "Dashboard" at bounding box center [52, 71] width 72 height 8
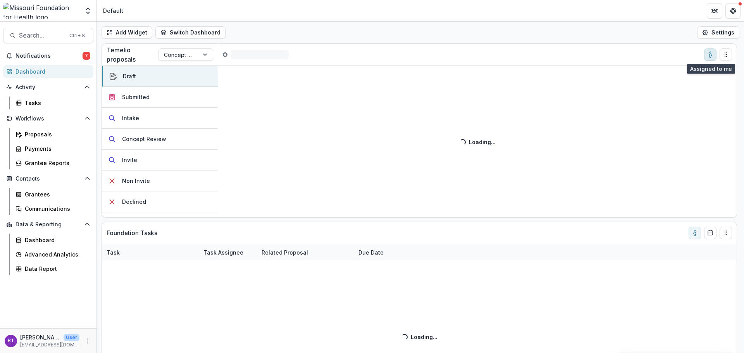
click at [711, 57] on icon "toggle-assigned-to-me" at bounding box center [710, 55] width 2 height 3
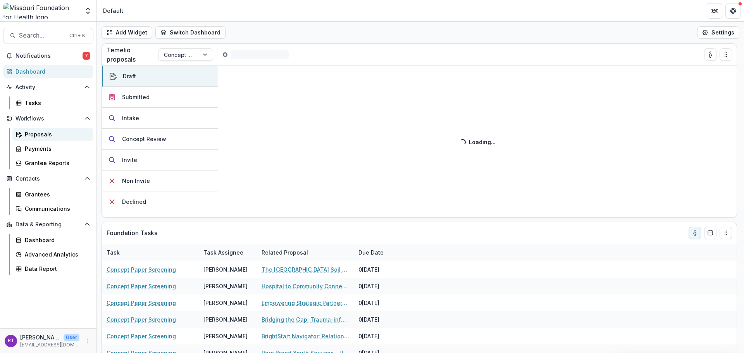
click at [37, 134] on div "Proposals" at bounding box center [56, 134] width 62 height 8
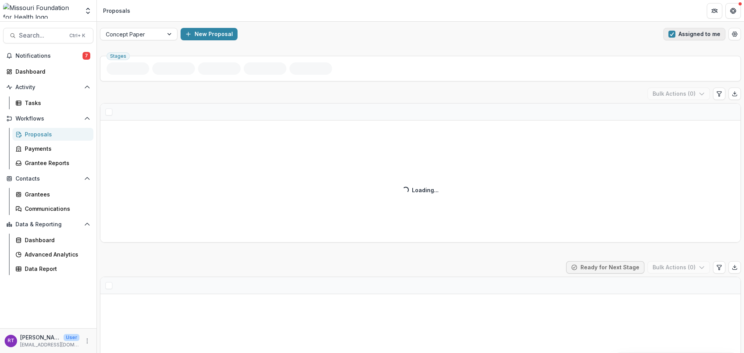
click at [694, 35] on button "Assigned to me" at bounding box center [695, 34] width 62 height 12
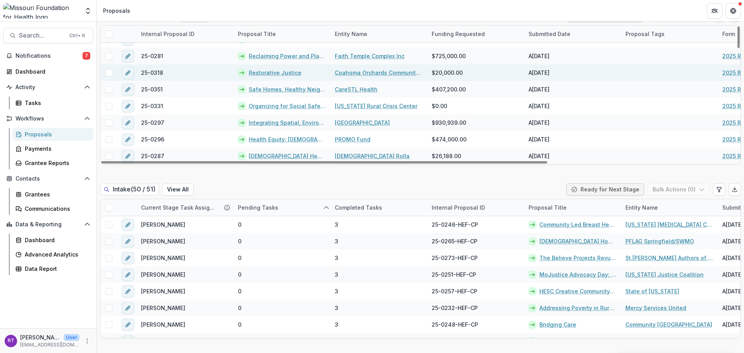
scroll to position [271, 0]
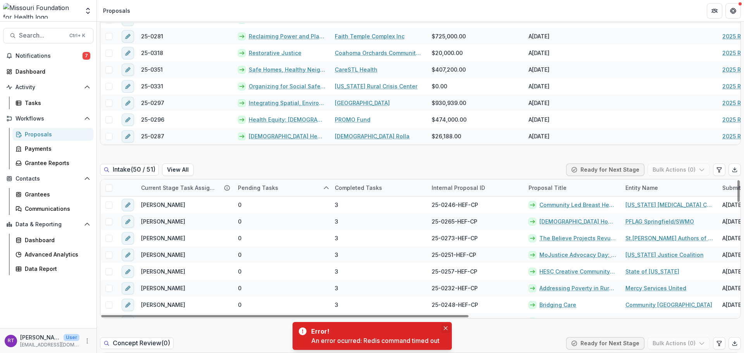
click at [447, 328] on icon "Close" at bounding box center [446, 328] width 4 height 4
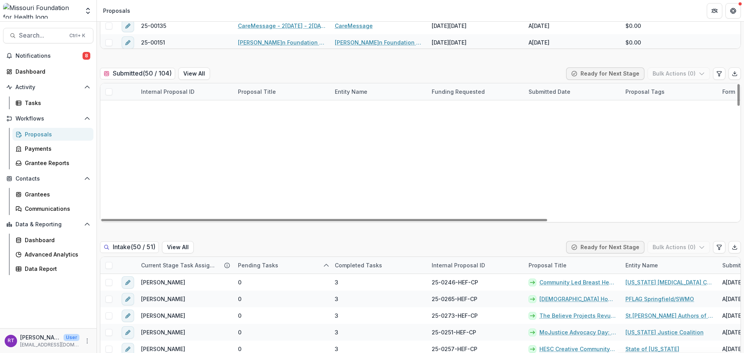
scroll to position [712, 0]
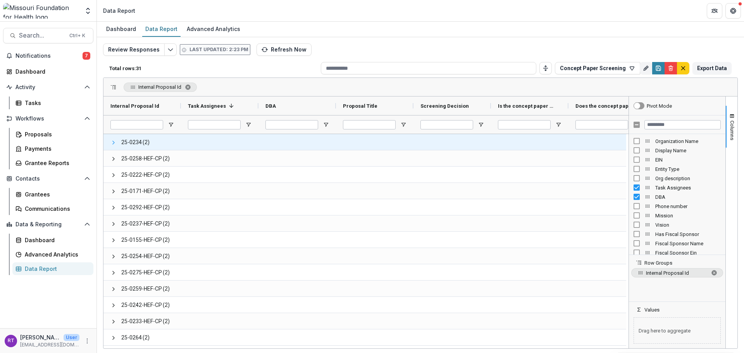
click at [113, 144] on span at bounding box center [113, 143] width 6 height 6
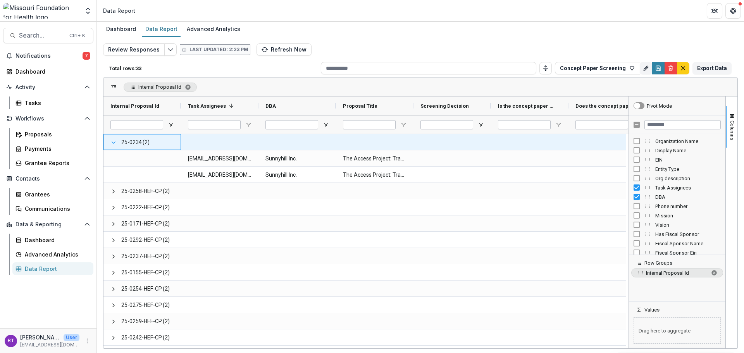
click at [113, 142] on span at bounding box center [113, 143] width 6 height 6
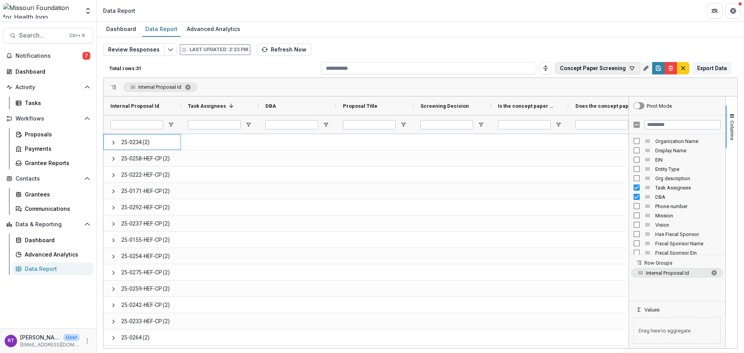
click at [628, 67] on button "Concept Paper Screening" at bounding box center [597, 68] width 85 height 12
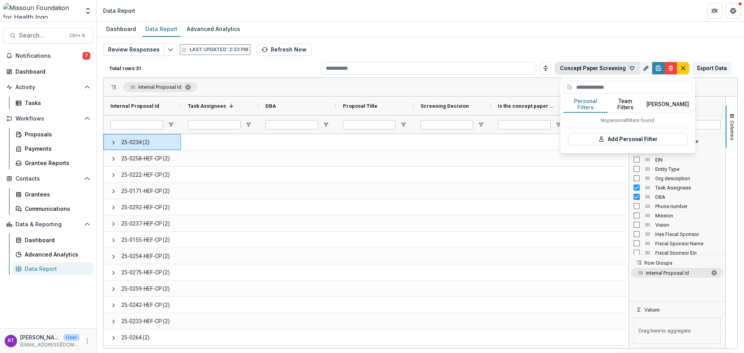
click at [617, 50] on div "Review Responses Last updated: 2:23 PM Refresh Now Total rows: 31 Concept Paper…" at bounding box center [420, 186] width 635 height 287
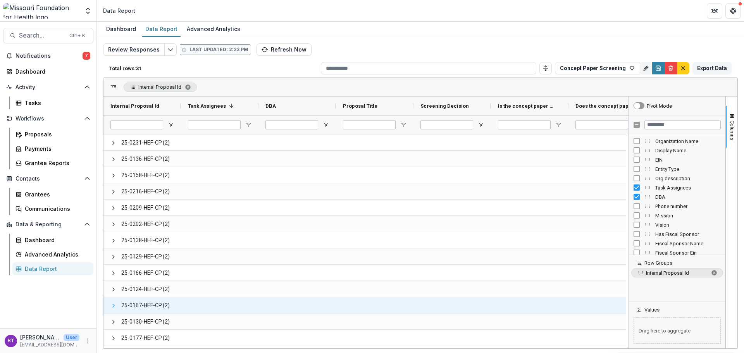
click at [113, 308] on span at bounding box center [113, 306] width 6 height 6
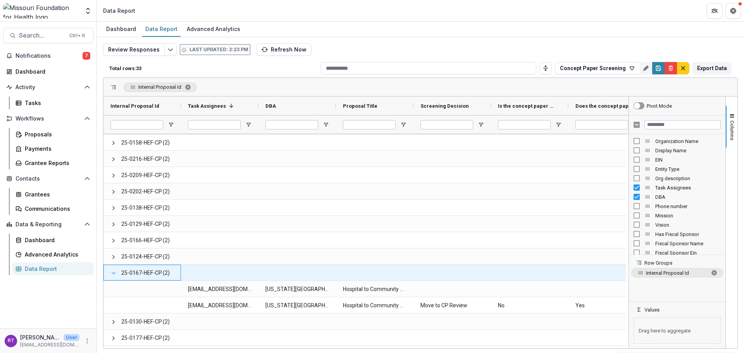
click at [113, 273] on span at bounding box center [113, 273] width 6 height 6
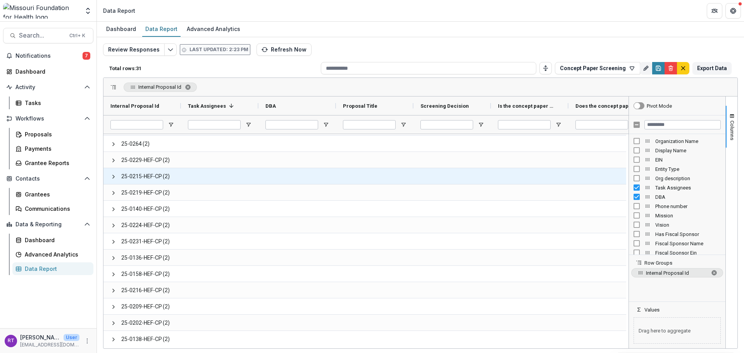
scroll to position [271, 0]
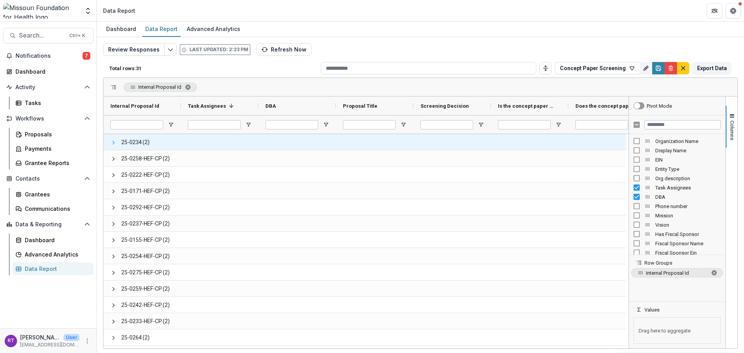
click at [111, 143] on span at bounding box center [113, 143] width 6 height 6
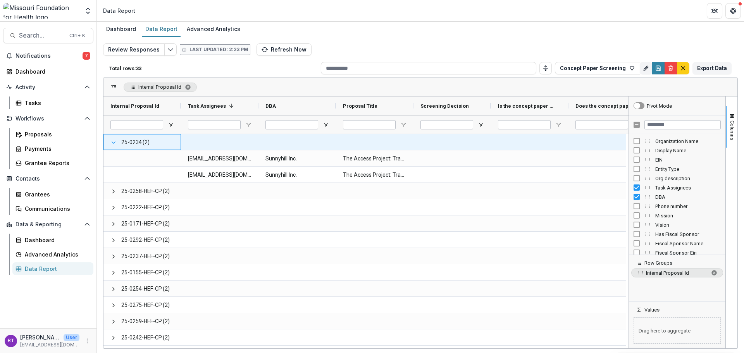
click at [113, 143] on span at bounding box center [113, 143] width 6 height 6
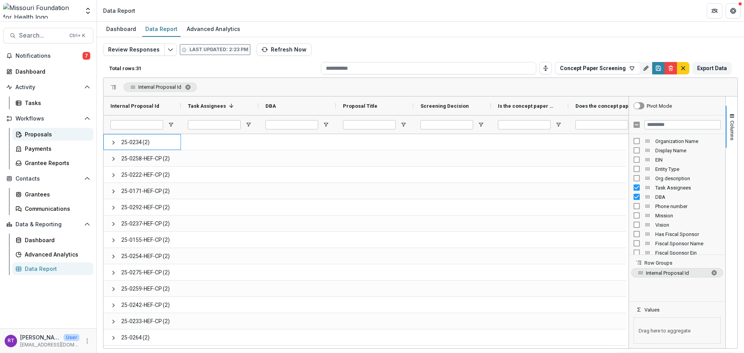
click at [58, 136] on div "Proposals" at bounding box center [56, 134] width 62 height 8
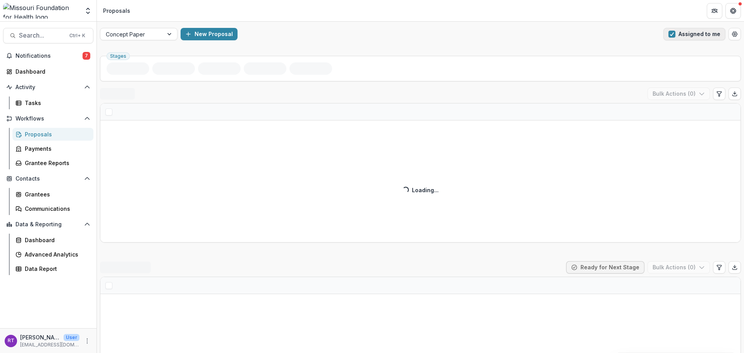
click at [685, 34] on button "Assigned to me" at bounding box center [695, 34] width 62 height 12
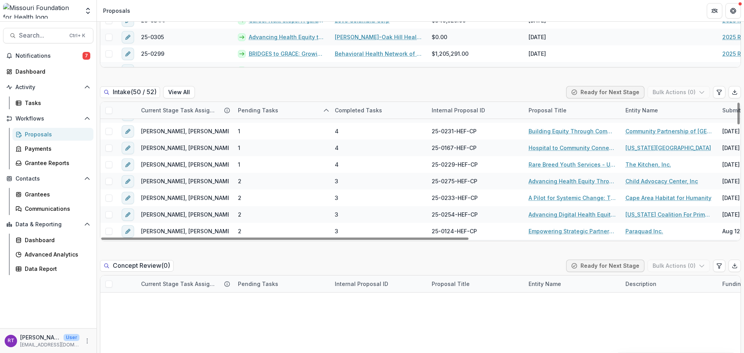
scroll to position [324, 0]
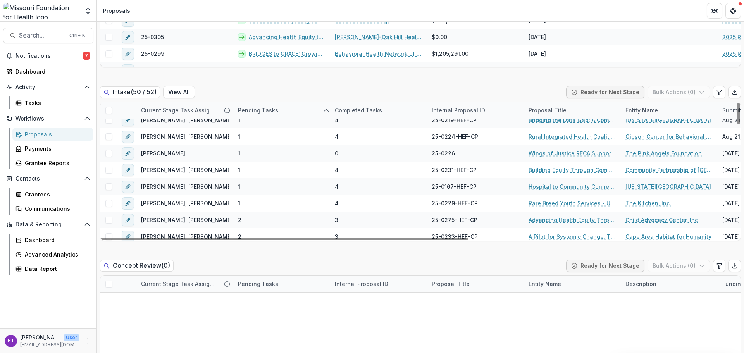
click at [214, 106] on div "Current Stage Task Assignees" at bounding box center [184, 110] width 97 height 17
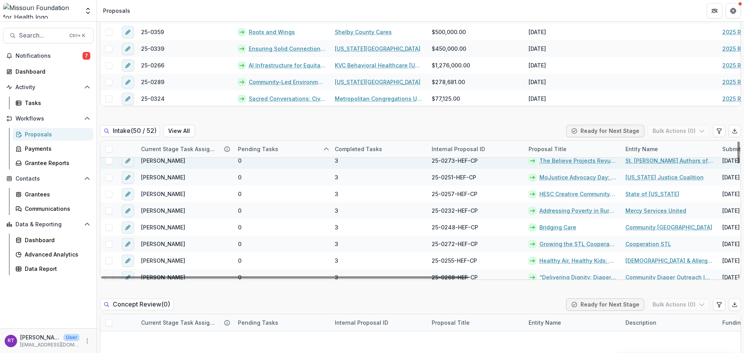
scroll to position [0, 0]
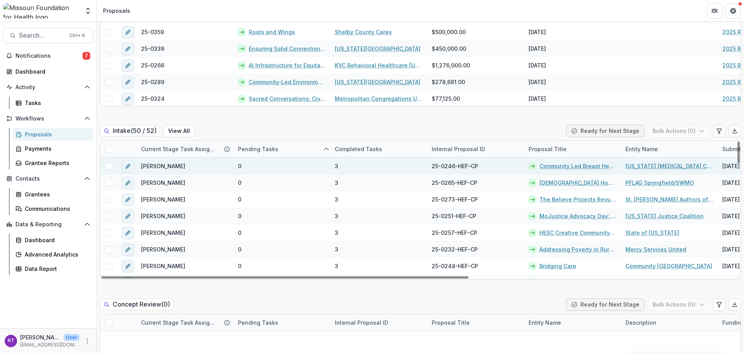
click at [110, 169] on span at bounding box center [108, 166] width 7 height 7
click at [109, 167] on polyline at bounding box center [108, 166] width 3 height 3
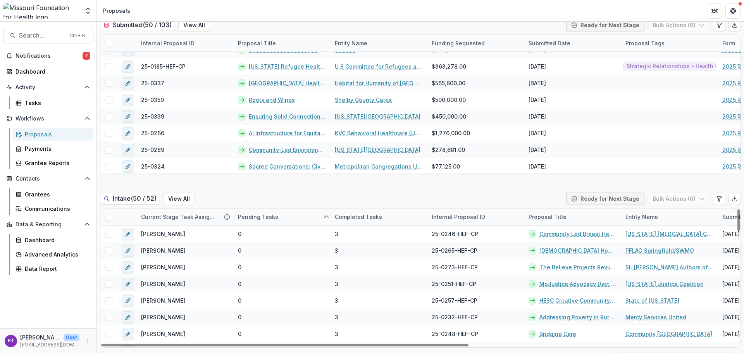
scroll to position [233, 0]
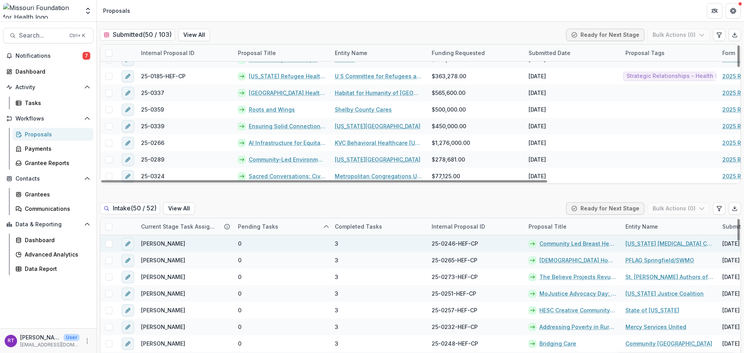
click at [335, 242] on span "3" at bounding box center [336, 244] width 3 height 8
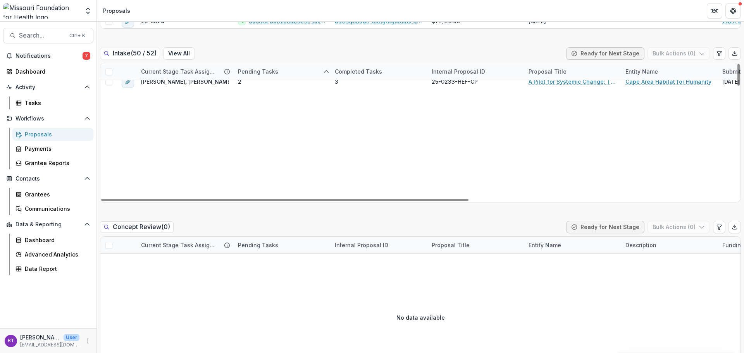
scroll to position [130, 0]
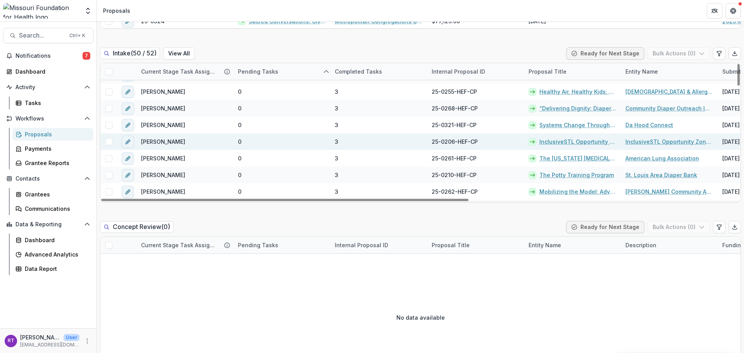
click at [112, 143] on span at bounding box center [108, 141] width 7 height 7
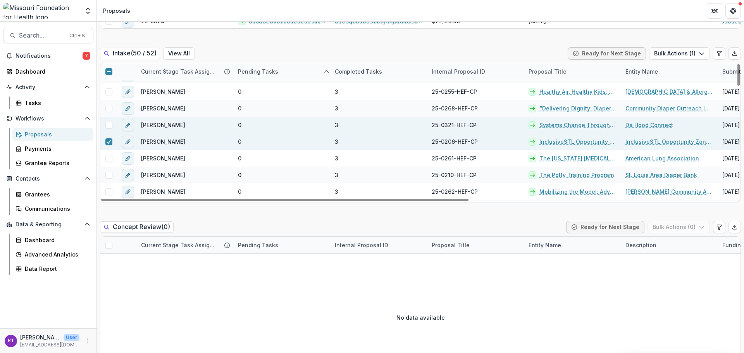
click at [110, 123] on span at bounding box center [108, 125] width 7 height 7
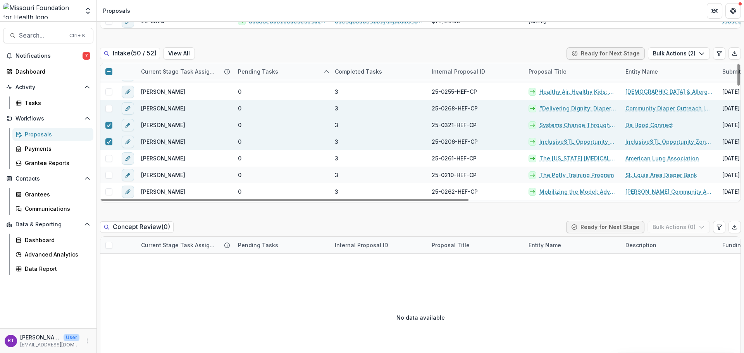
click at [112, 108] on span at bounding box center [108, 108] width 7 height 7
click at [673, 54] on button "Bulk Actions ( 3 )" at bounding box center [679, 53] width 62 height 12
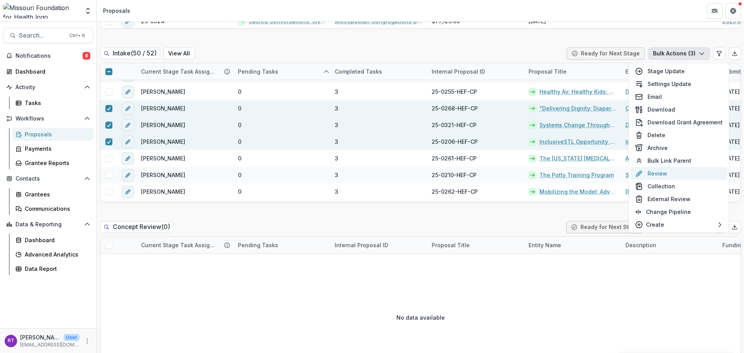
click at [675, 175] on button "Review" at bounding box center [679, 173] width 97 height 13
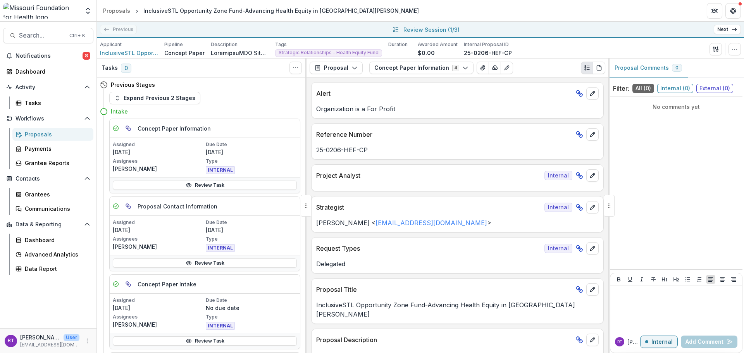
click at [730, 30] on link "Next" at bounding box center [727, 29] width 27 height 9
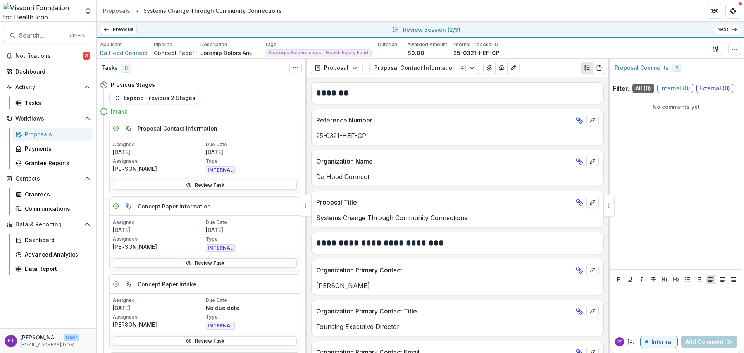
click at [115, 30] on link "Previous" at bounding box center [118, 29] width 37 height 9
